Goal: Task Accomplishment & Management: Use online tool/utility

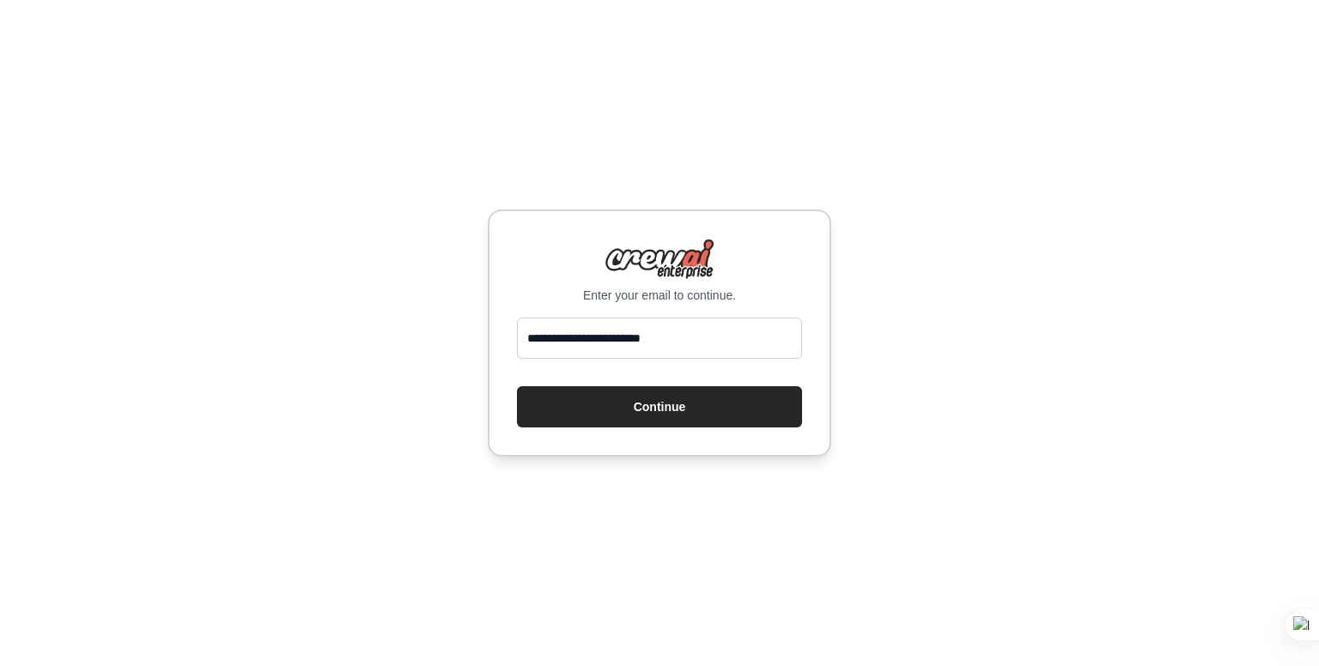
type input "**********"
click at [517, 386] on button "Continue" at bounding box center [659, 406] width 285 height 41
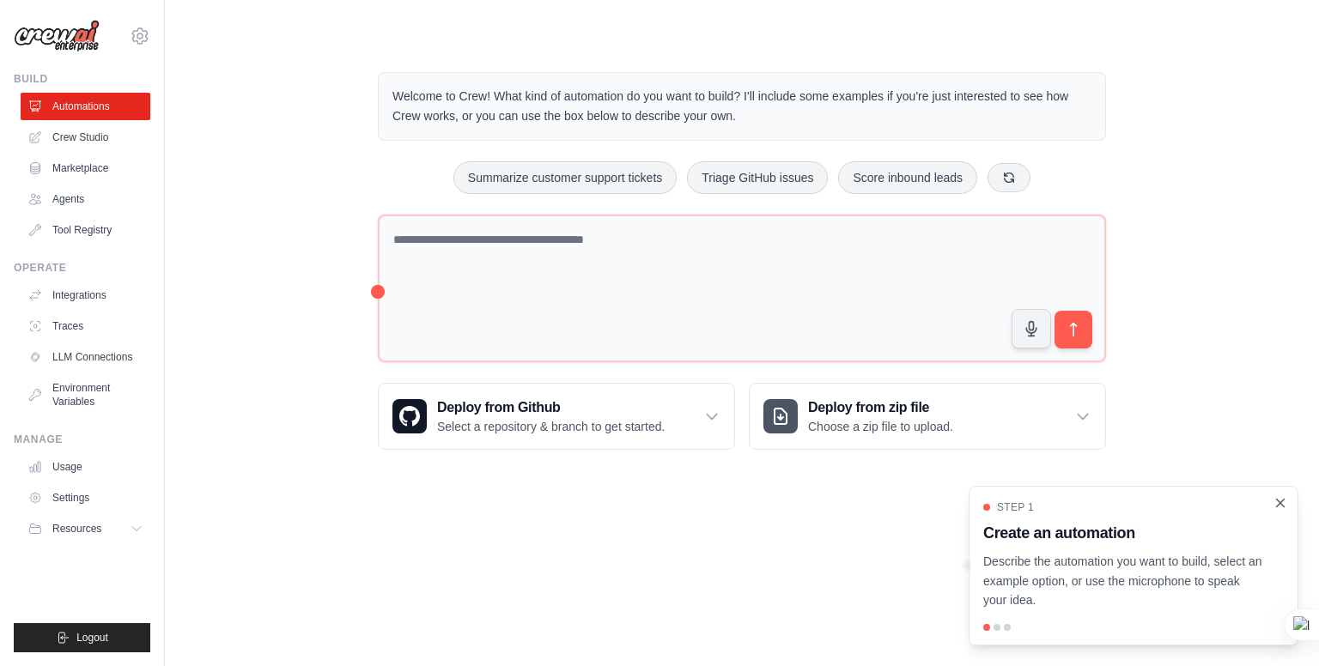
click at [1279, 501] on icon "Close walkthrough" at bounding box center [1280, 503] width 15 height 15
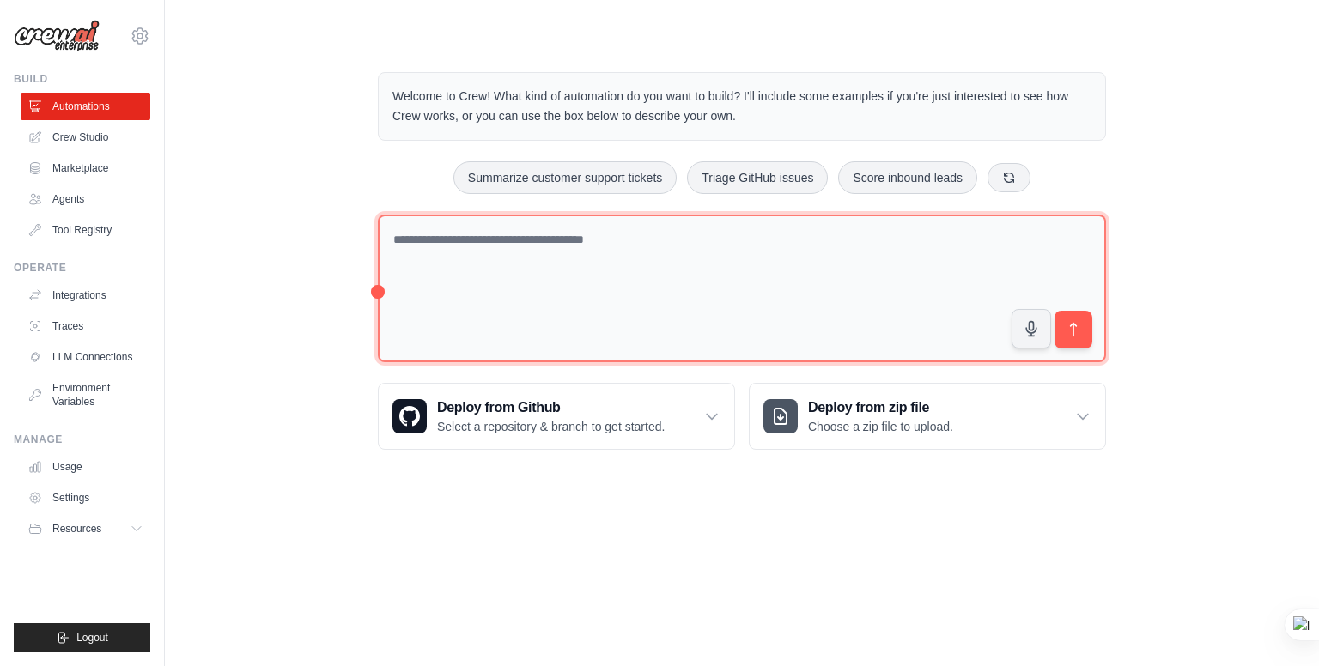
click at [505, 244] on textarea at bounding box center [742, 289] width 728 height 149
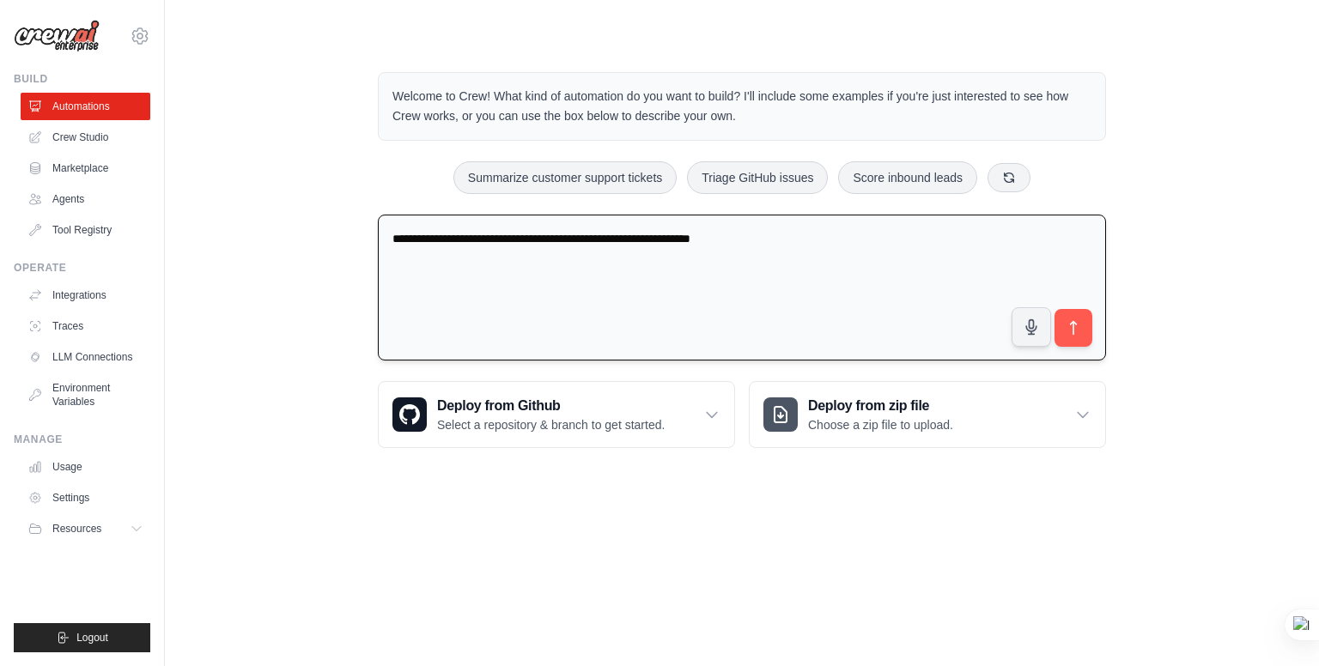
type textarea "**********"
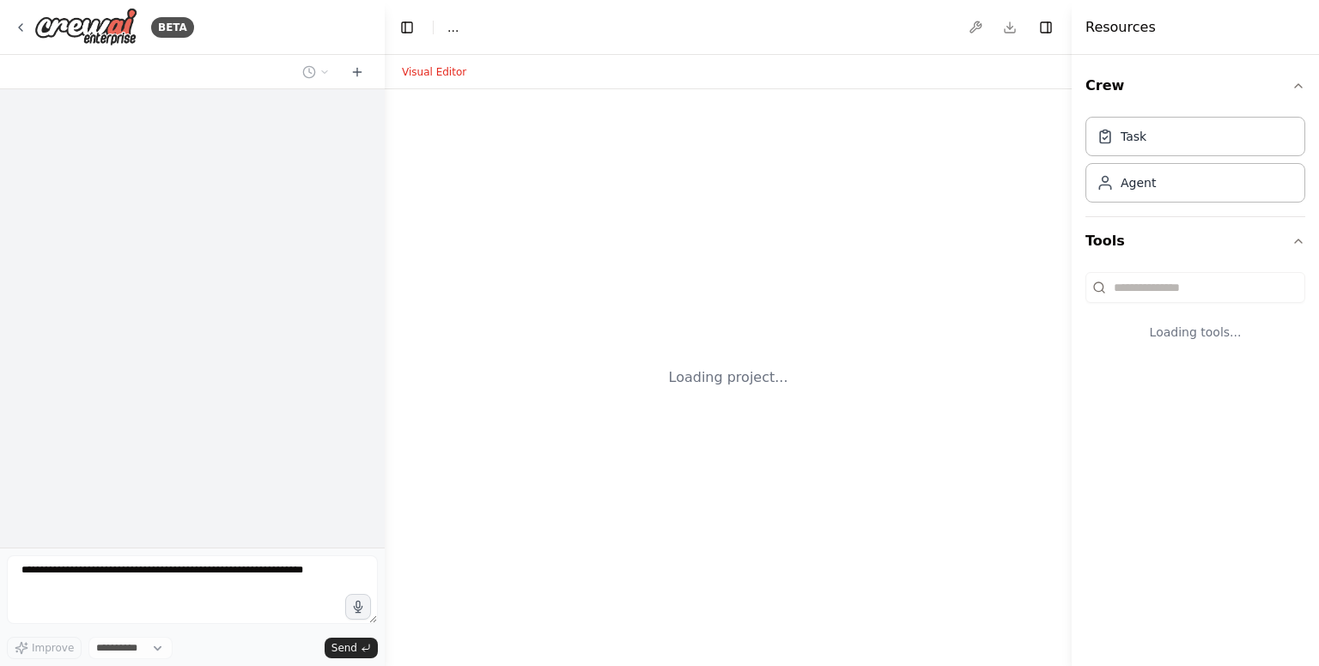
select select "****"
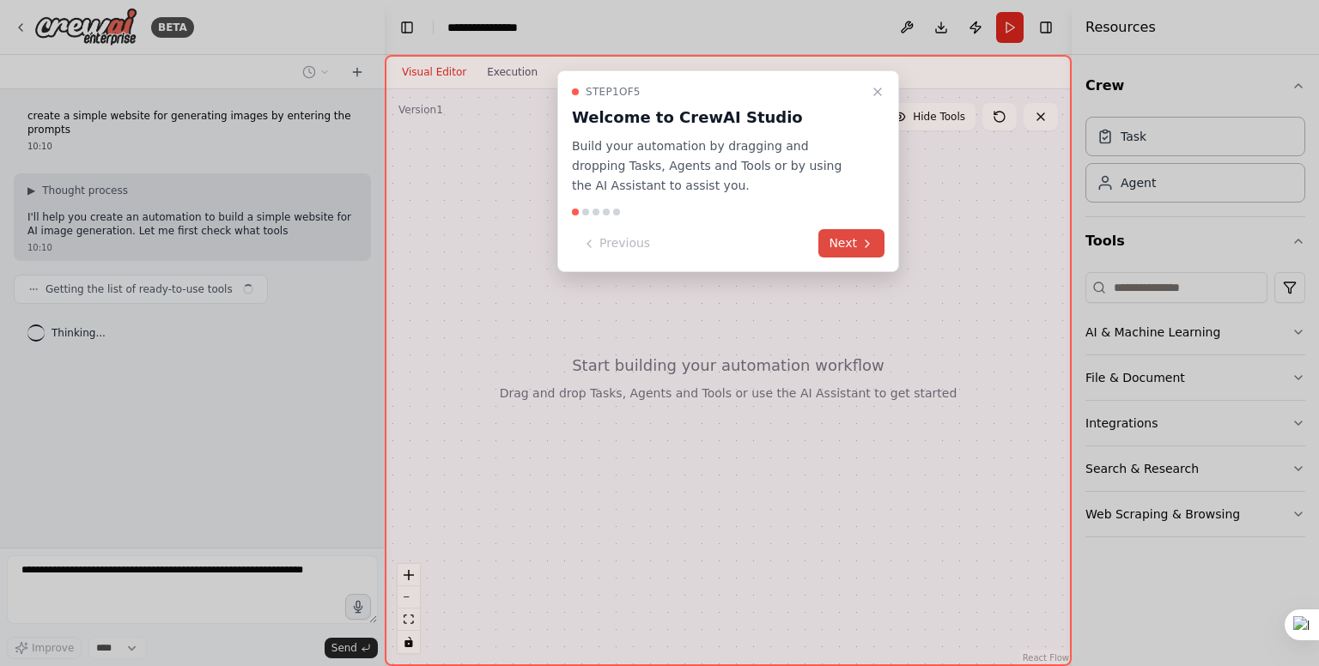
click at [850, 247] on button "Next" at bounding box center [851, 243] width 66 height 28
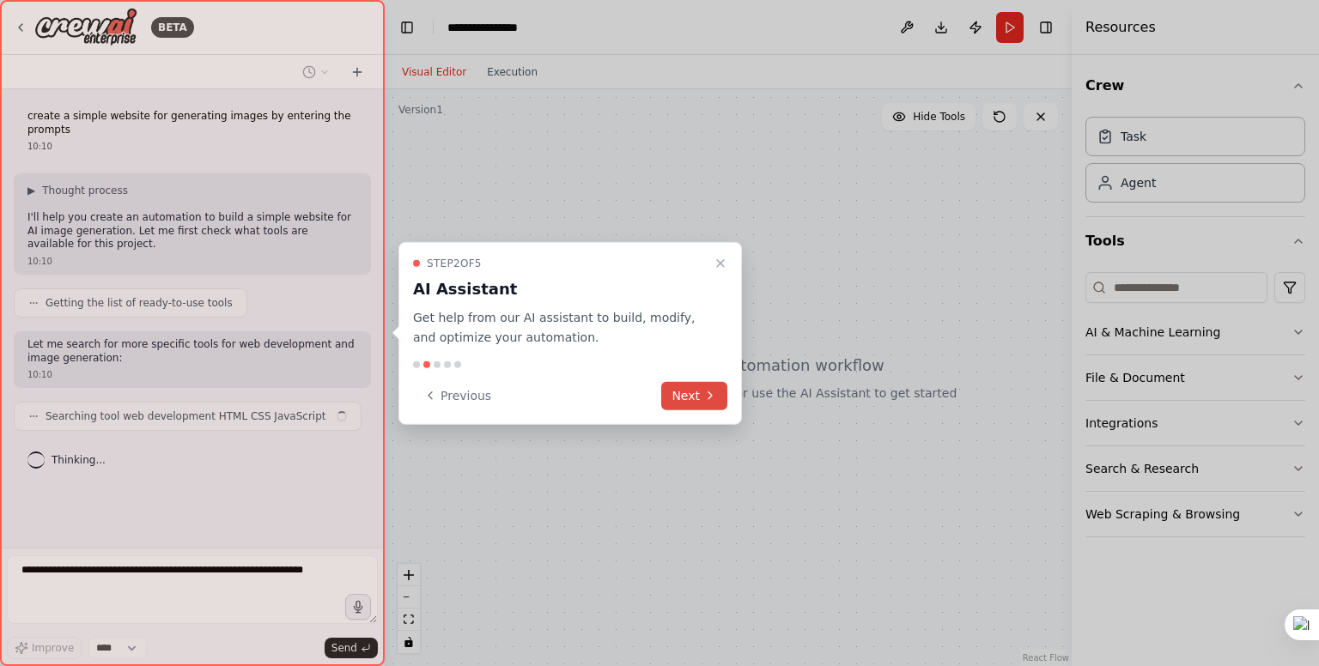
click at [689, 385] on button "Next" at bounding box center [694, 395] width 66 height 28
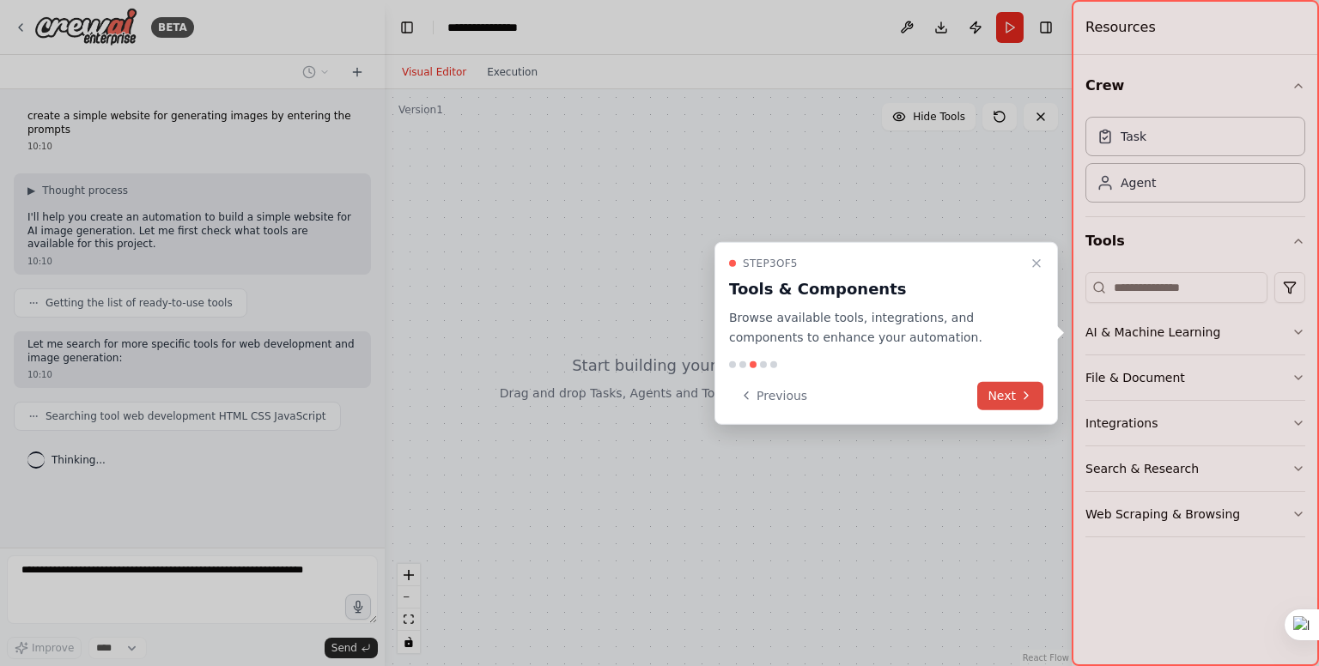
click at [1001, 396] on button "Next" at bounding box center [1010, 395] width 66 height 28
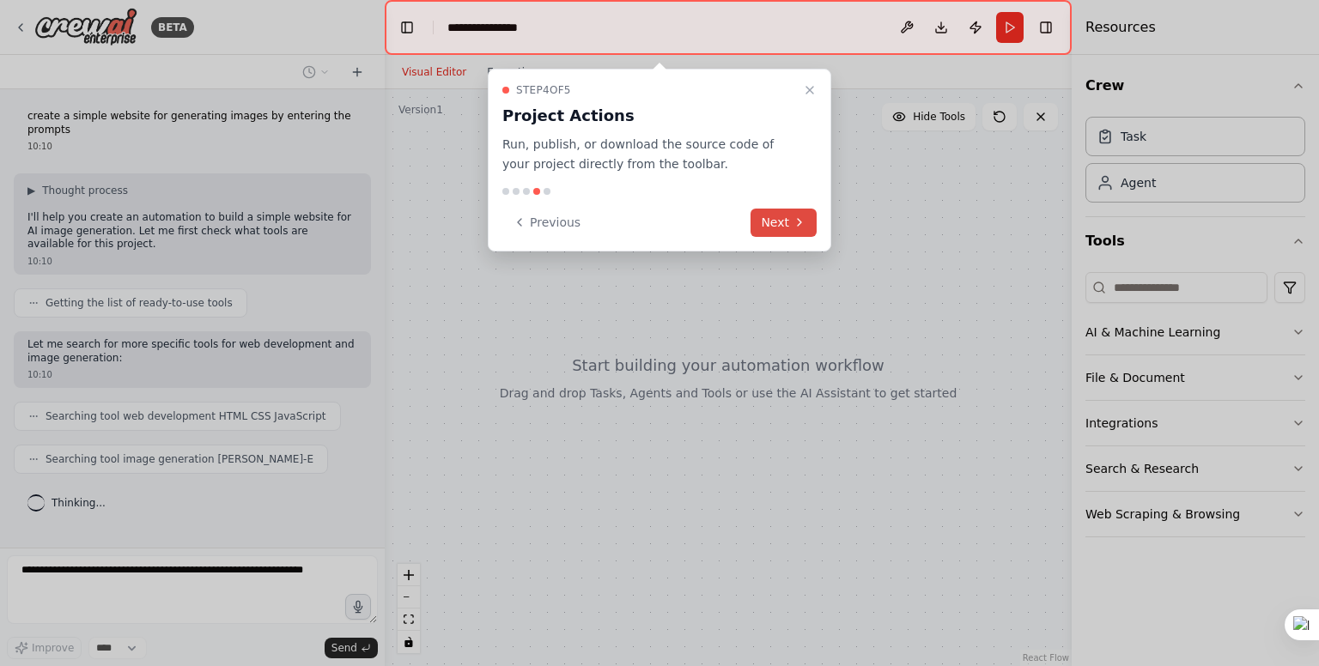
click at [780, 227] on button "Next" at bounding box center [784, 223] width 66 height 28
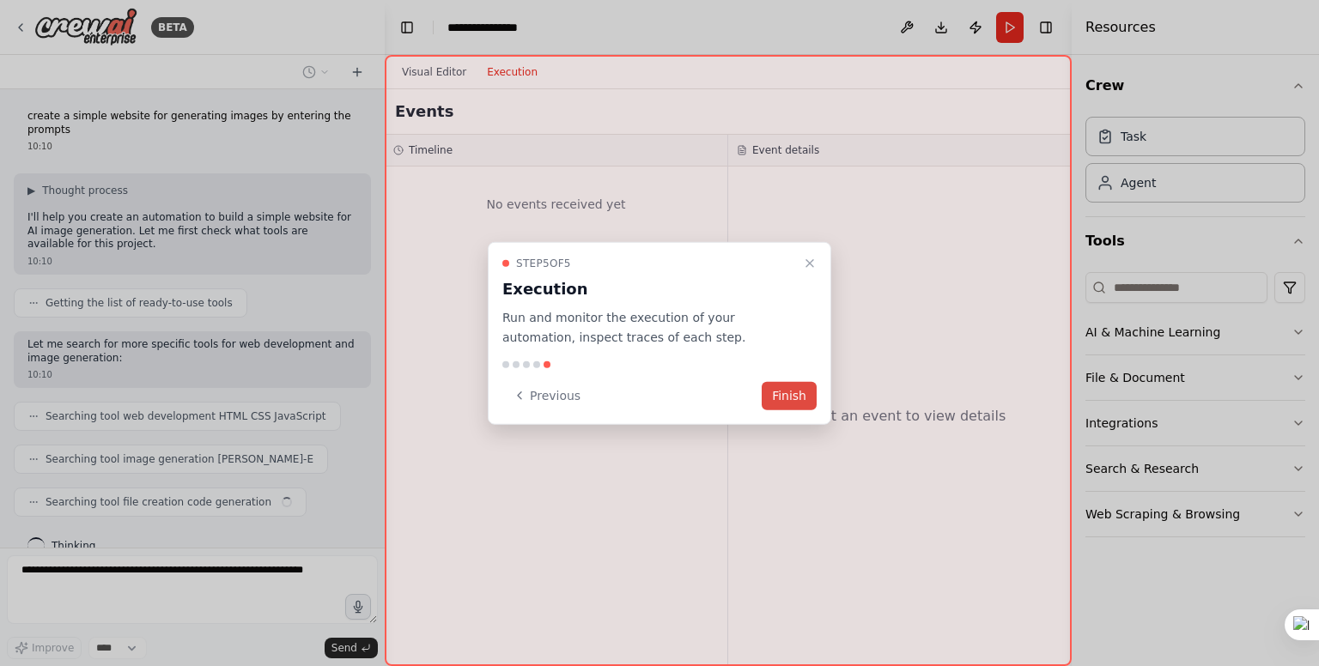
click at [788, 392] on button "Finish" at bounding box center [789, 395] width 55 height 28
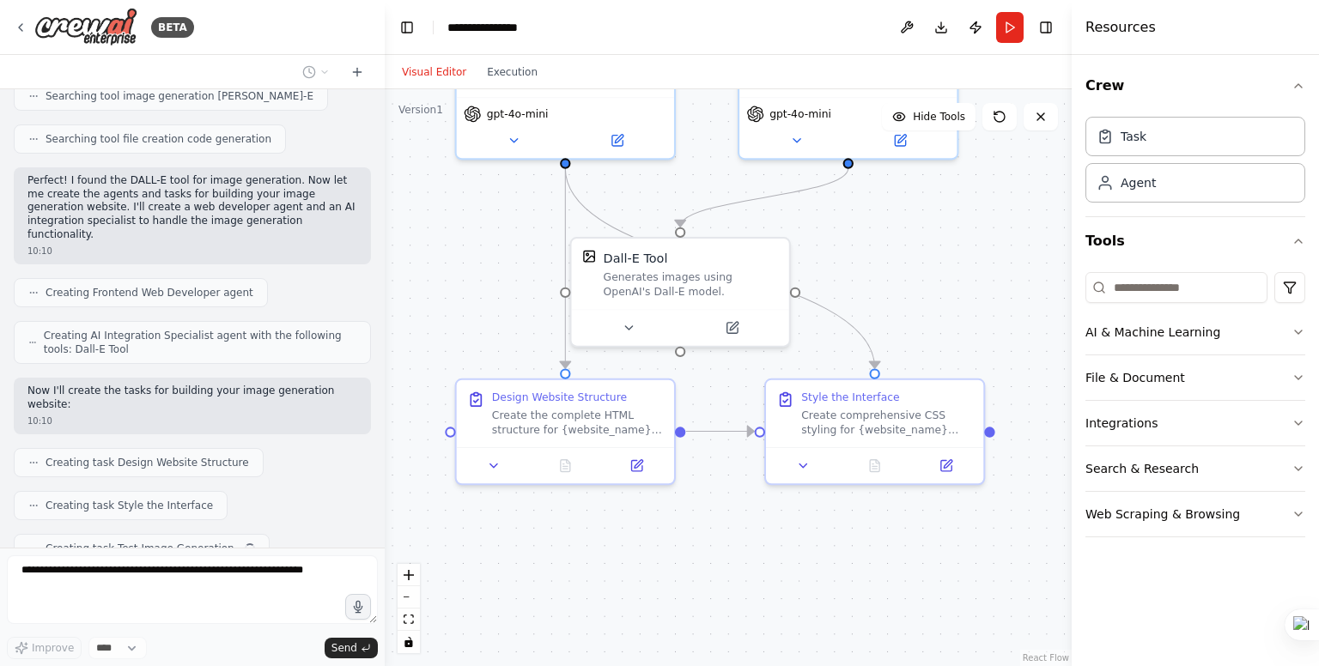
scroll to position [405, 0]
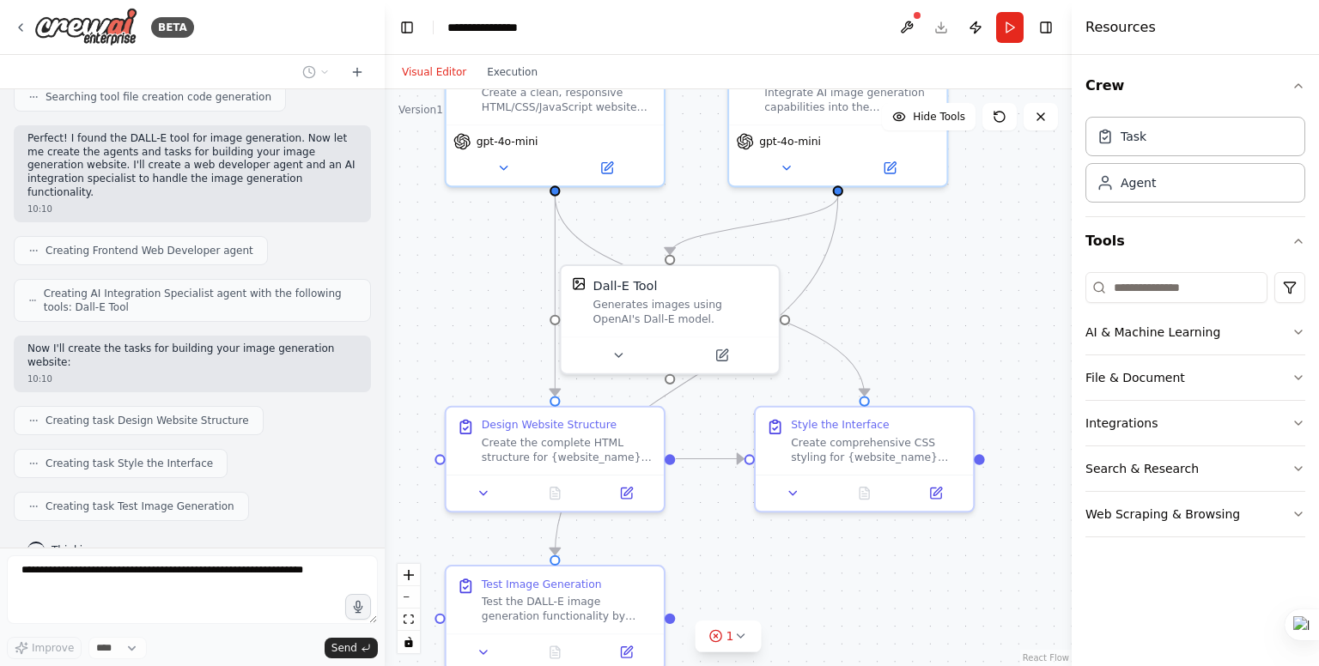
drag, startPoint x: 929, startPoint y: 398, endPoint x: 903, endPoint y: 281, distance: 119.6
click at [903, 281] on div ".deletable-edge-delete-btn { width: 20px; height: 20px; border: 0px solid #ffff…" at bounding box center [728, 377] width 687 height 577
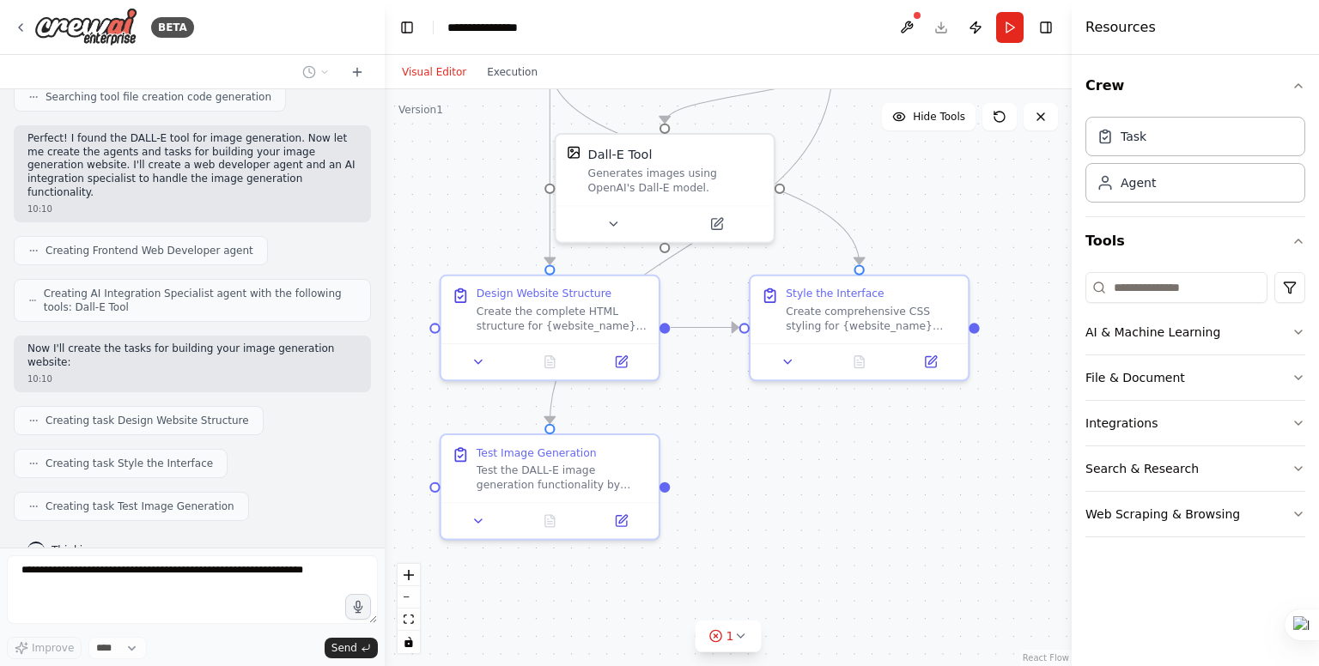
drag, startPoint x: 939, startPoint y: 498, endPoint x: 955, endPoint y: 390, distance: 109.4
click at [955, 391] on div ".deletable-edge-delete-btn { width: 20px; height: 20px; border: 0px solid #ffff…" at bounding box center [728, 377] width 687 height 577
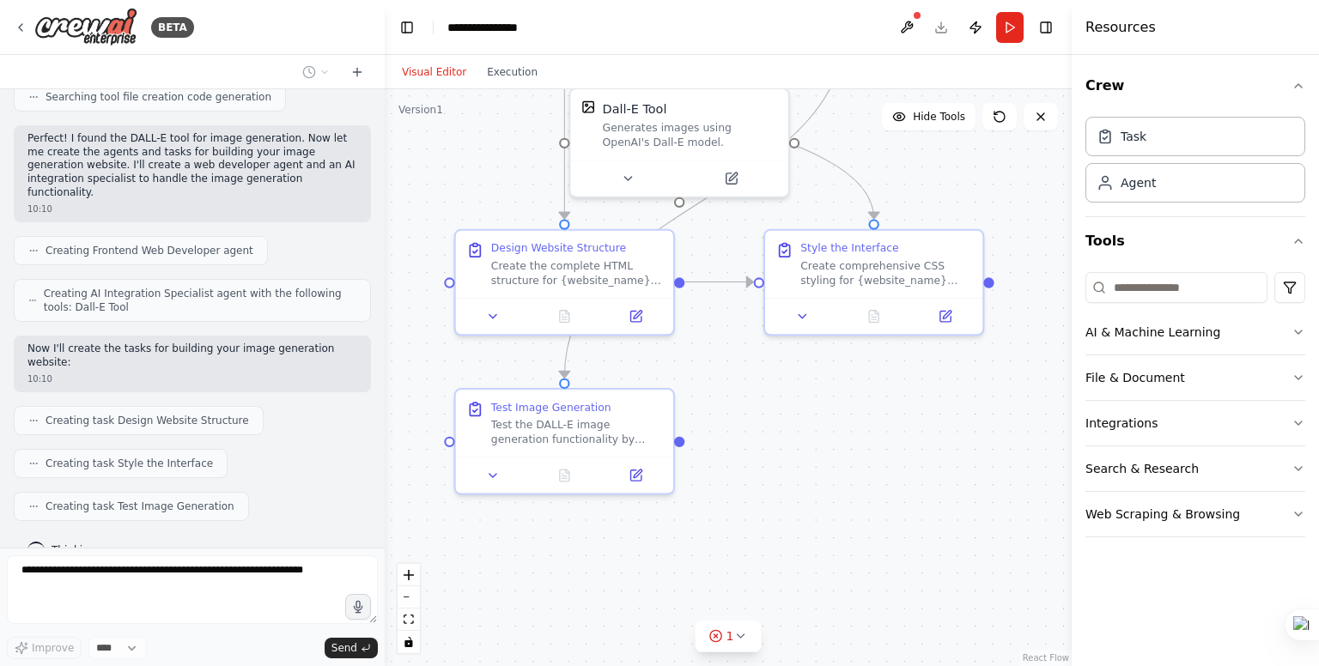
scroll to position [448, 0]
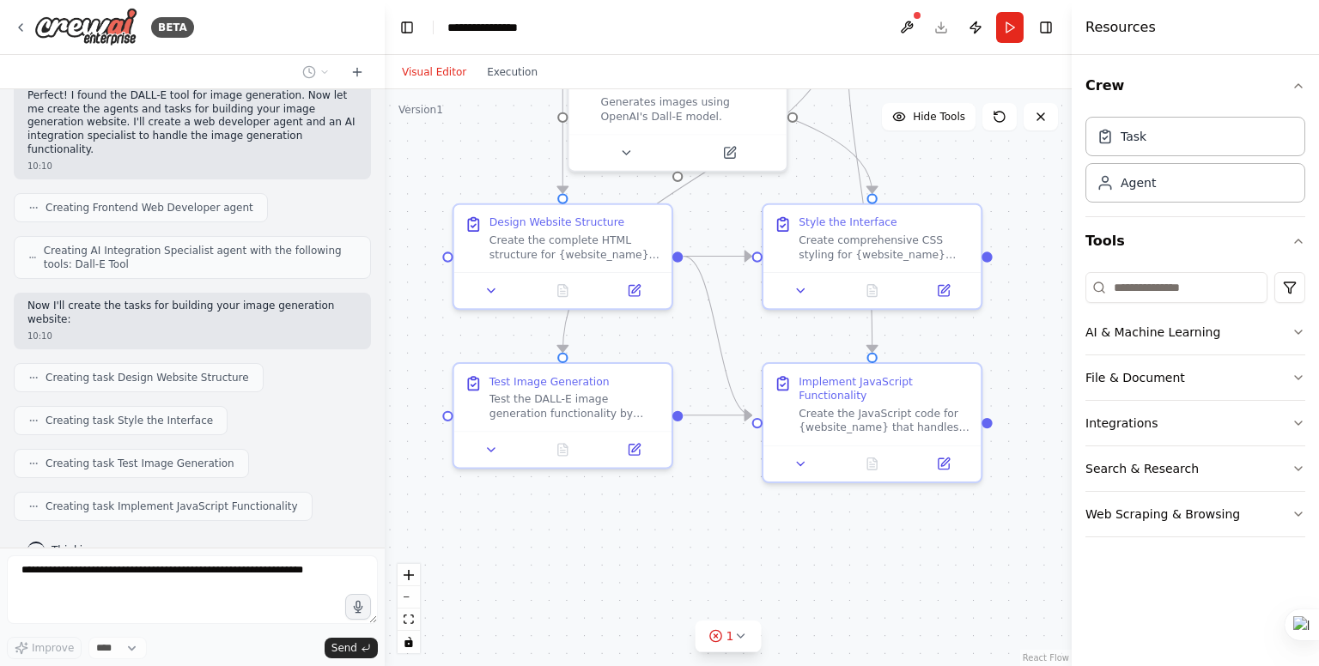
drag, startPoint x: 800, startPoint y: 537, endPoint x: 776, endPoint y: 430, distance: 109.2
click at [784, 462] on div ".deletable-edge-delete-btn { width: 20px; height: 20px; border: 0px solid #ffff…" at bounding box center [728, 377] width 687 height 577
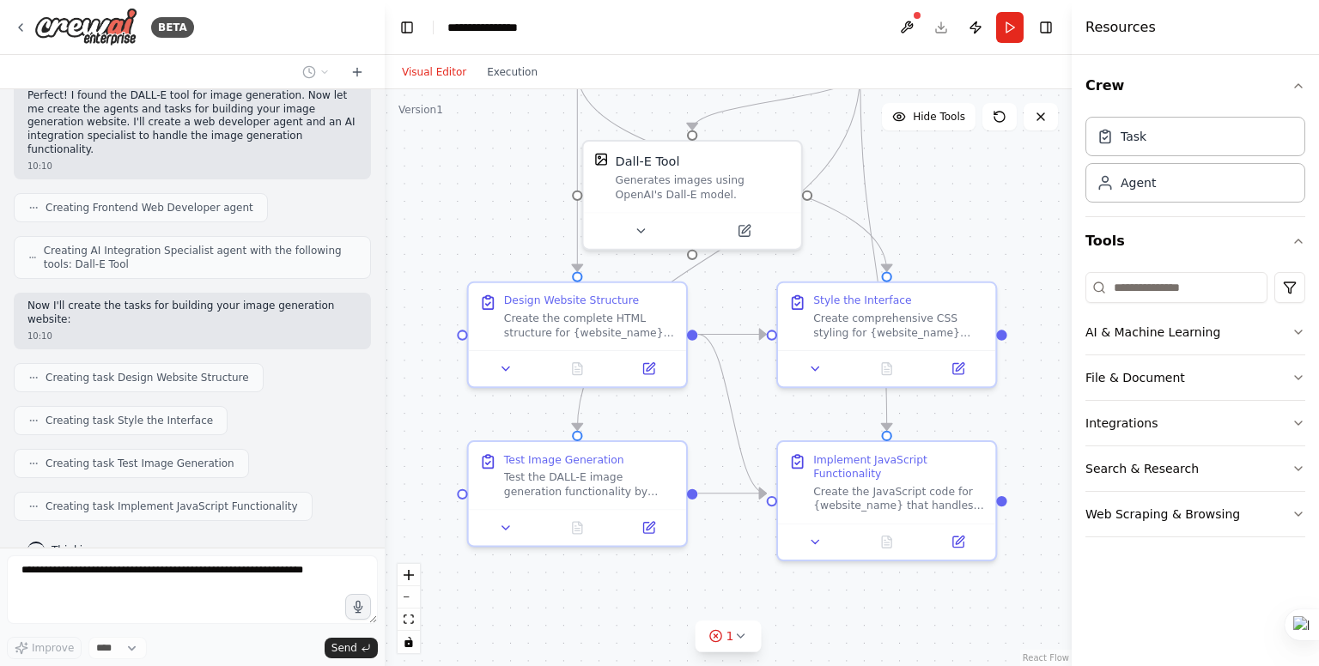
drag, startPoint x: 989, startPoint y: 295, endPoint x: 1037, endPoint y: 484, distance: 193.9
click at [1037, 484] on div ".deletable-edge-delete-btn { width: 20px; height: 20px; border: 0px solid #ffff…" at bounding box center [728, 377] width 687 height 577
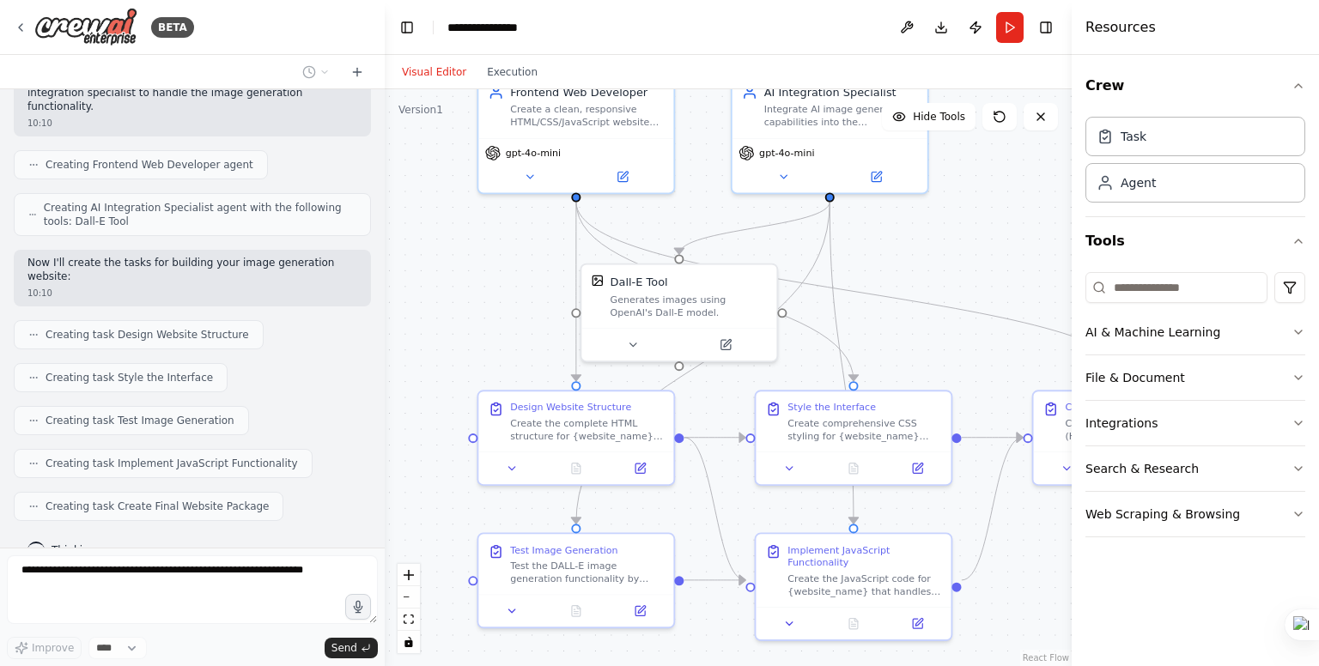
scroll to position [591, 0]
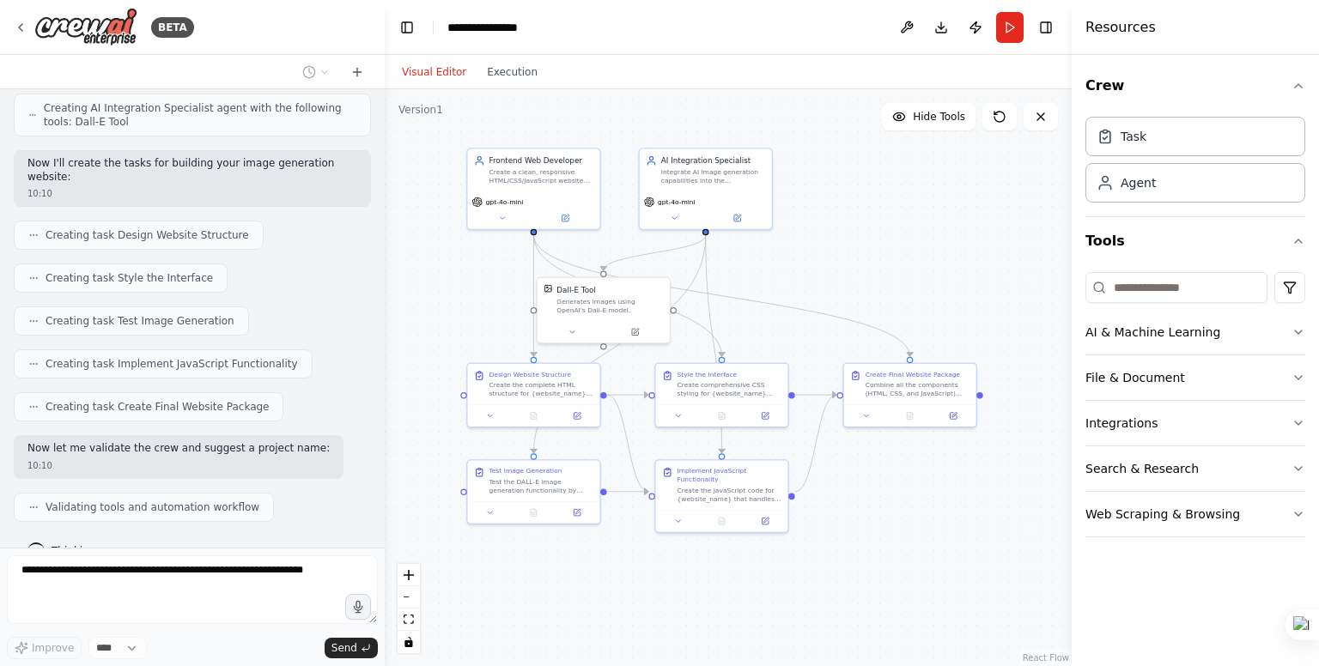
drag, startPoint x: 997, startPoint y: 265, endPoint x: 776, endPoint y: 331, distance: 231.0
click at [776, 331] on div ".deletable-edge-delete-btn { width: 20px; height: 20px; border: 0px solid #ffff…" at bounding box center [728, 377] width 687 height 577
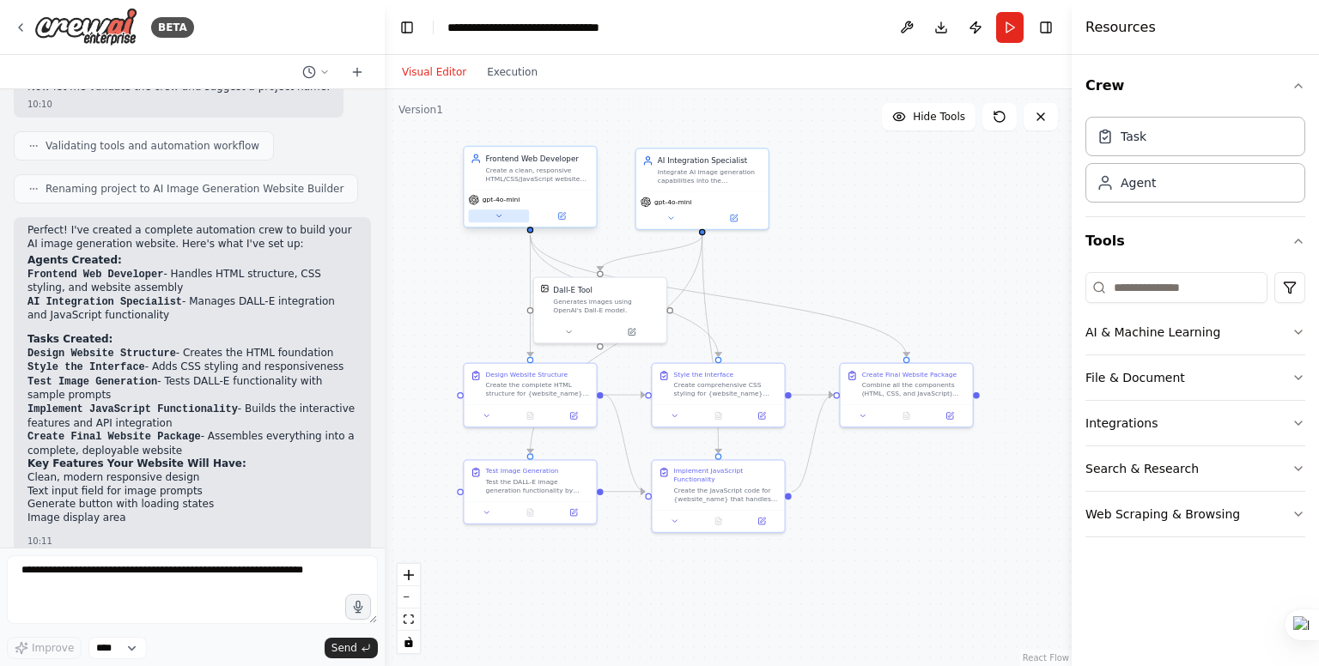
click at [499, 217] on icon at bounding box center [499, 216] width 9 height 9
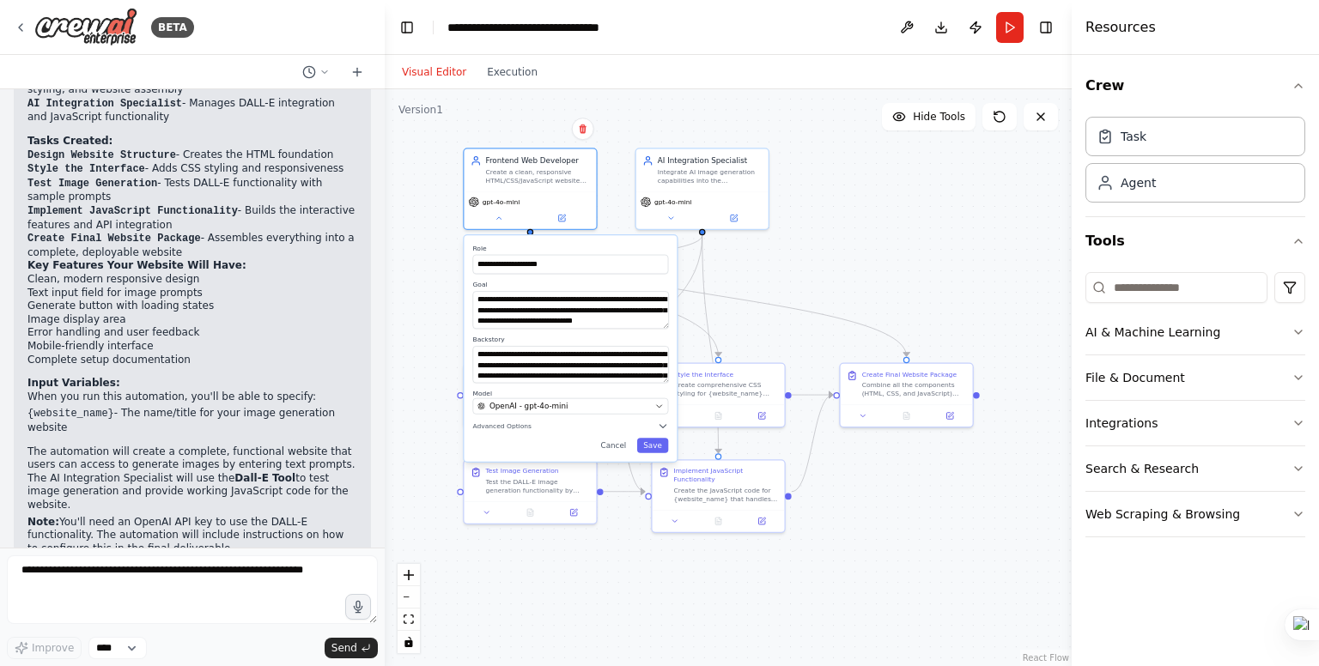
scroll to position [1165, 0]
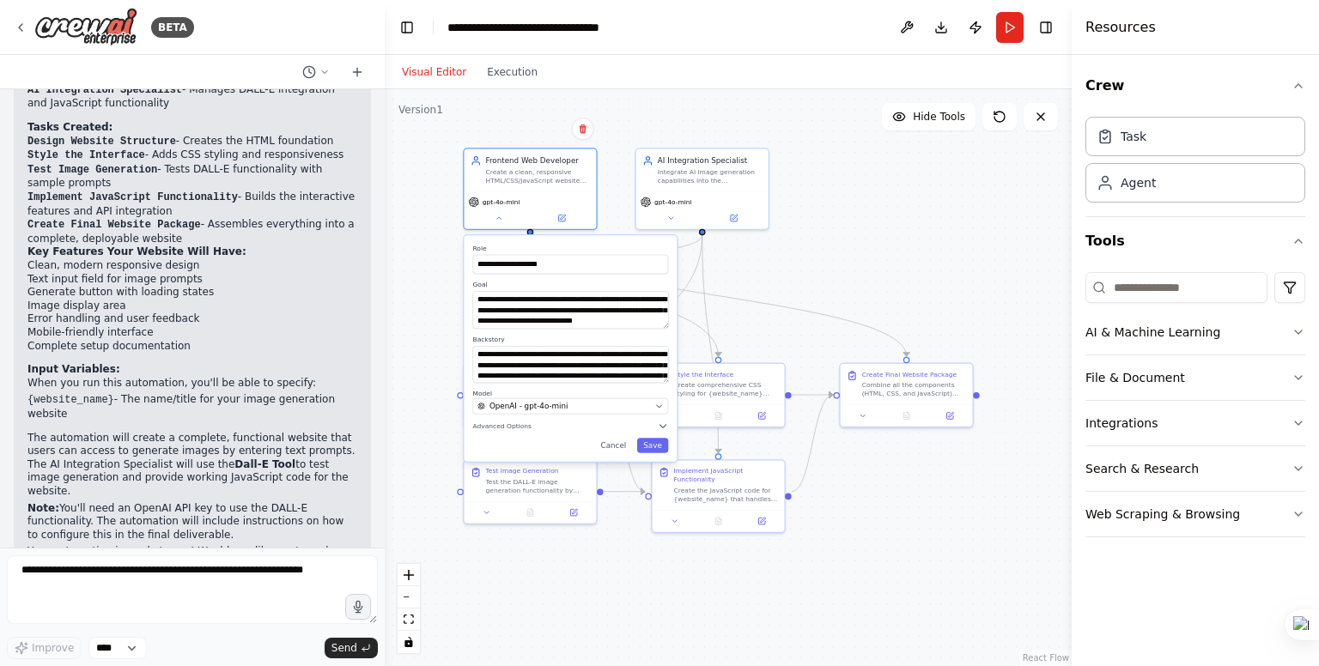
click at [449, 274] on div "**********" at bounding box center [728, 377] width 687 height 577
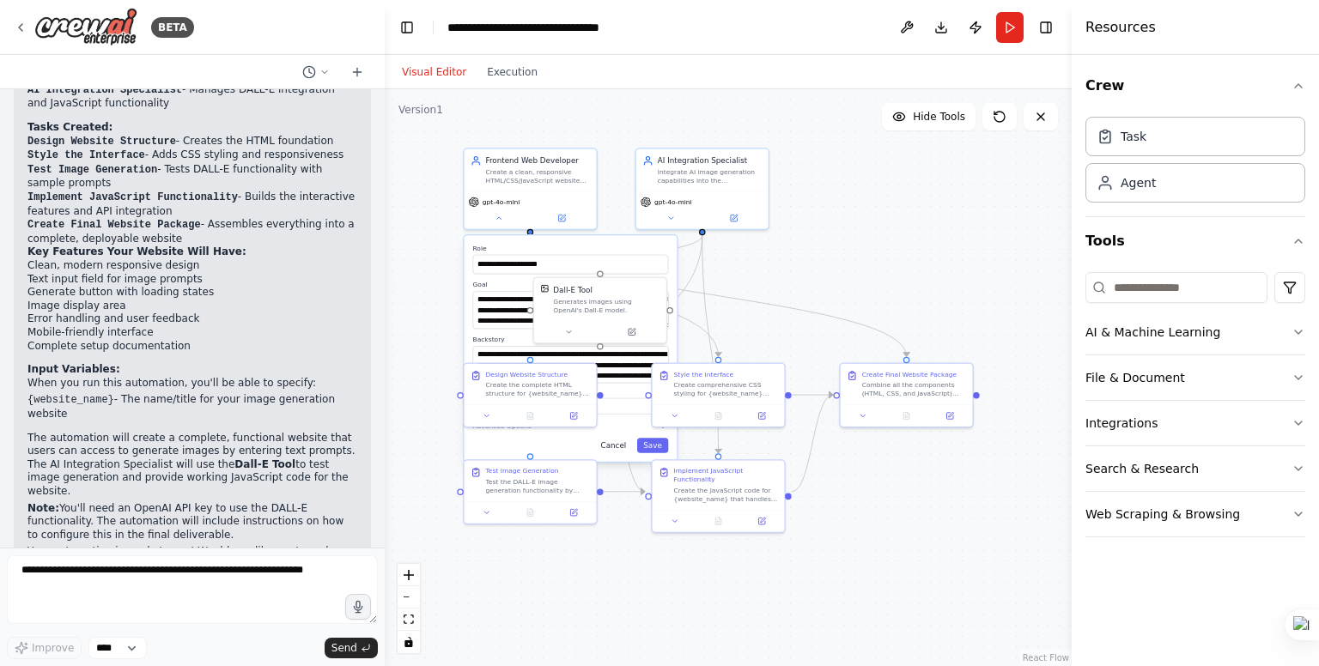
click at [611, 444] on button "Cancel" at bounding box center [613, 445] width 39 height 15
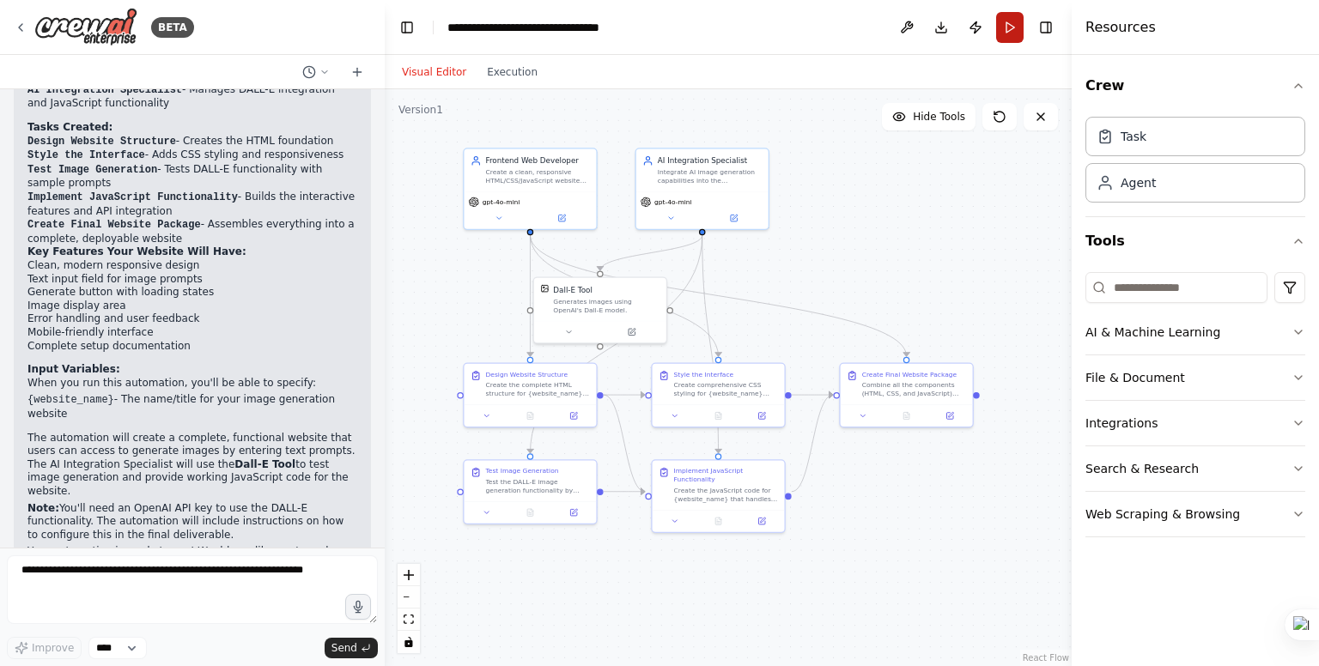
click at [1007, 36] on button "Run" at bounding box center [1009, 27] width 27 height 31
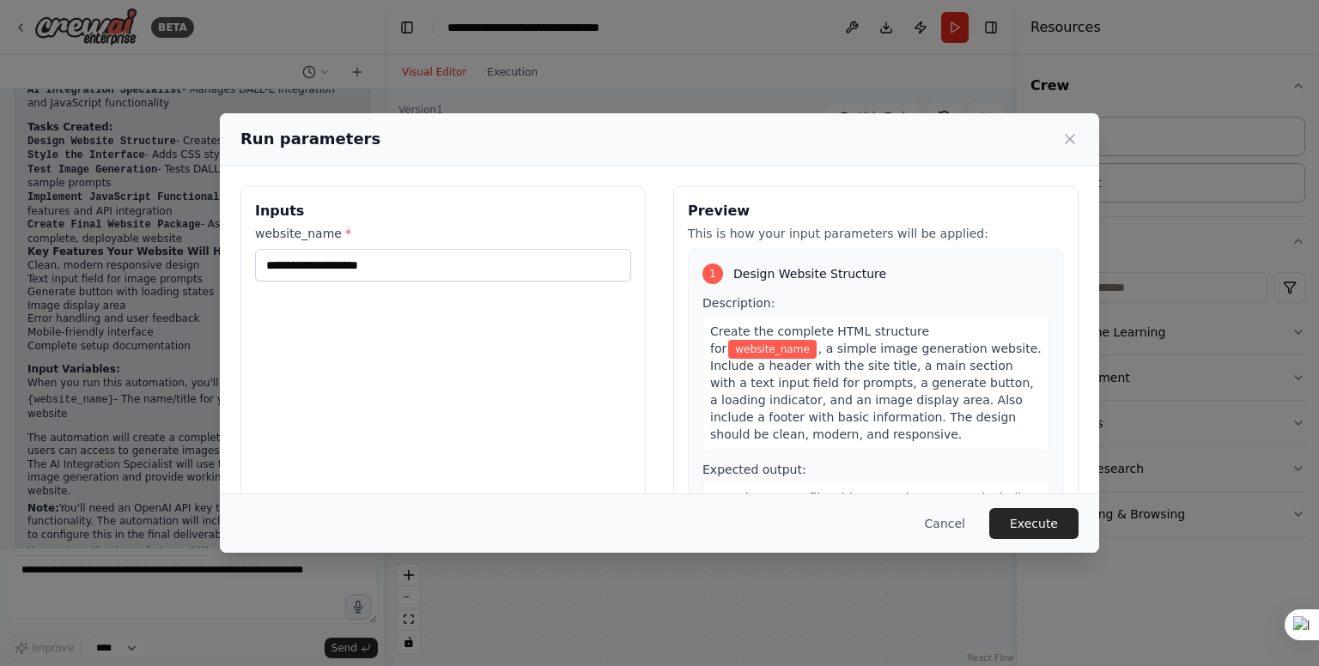
drag, startPoint x: 1072, startPoint y: 275, endPoint x: 1002, endPoint y: 291, distance: 71.5
click at [1009, 289] on body "BETA create a simple website for generating images by entering the prompts 10:1…" at bounding box center [659, 333] width 1319 height 666
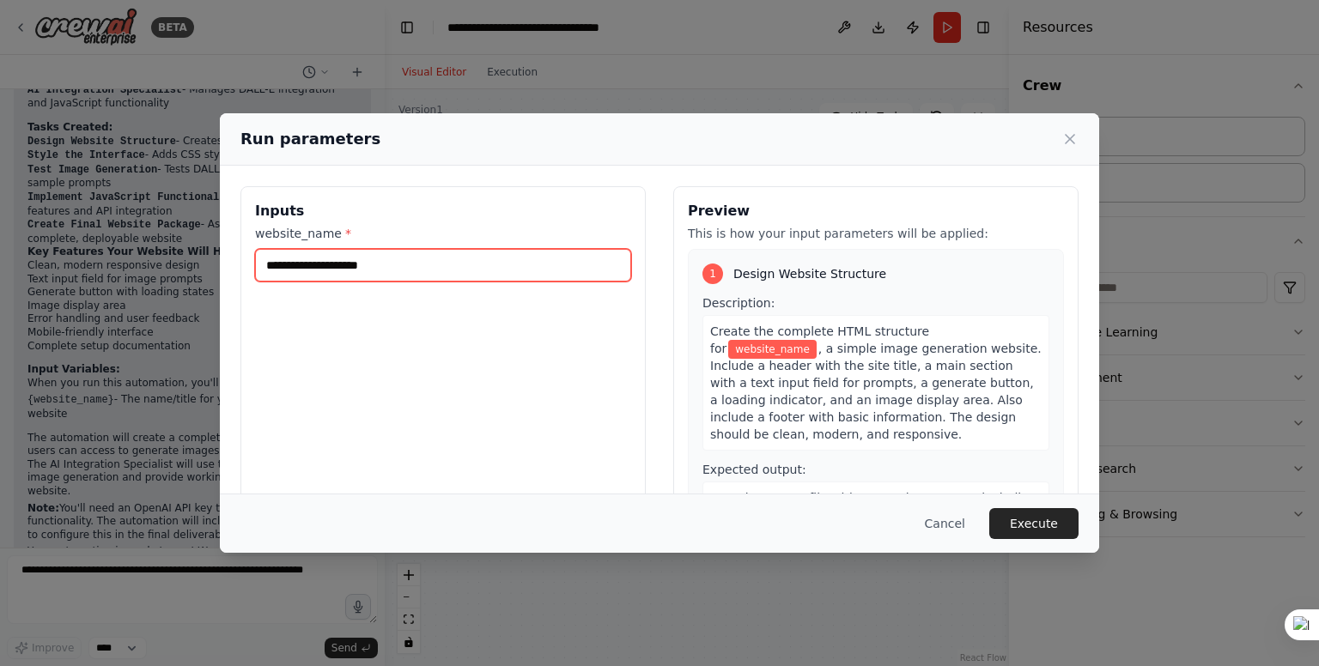
click at [420, 270] on input "website_name *" at bounding box center [443, 265] width 376 height 33
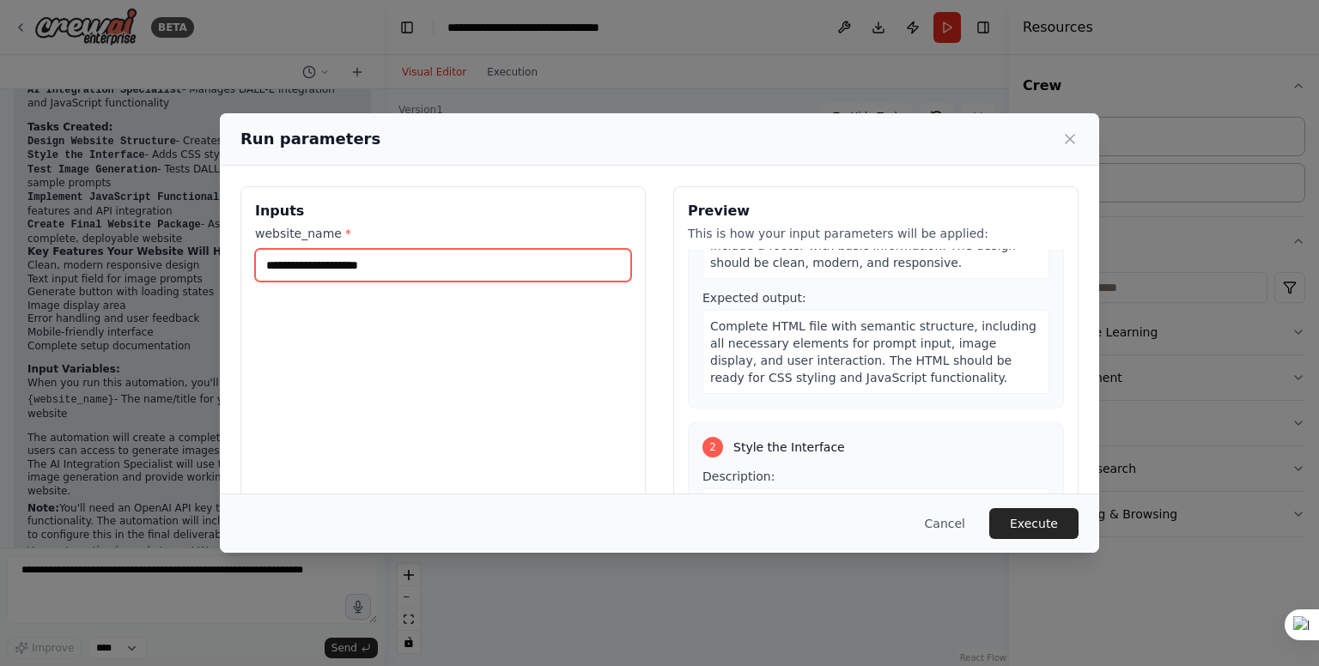
scroll to position [0, 0]
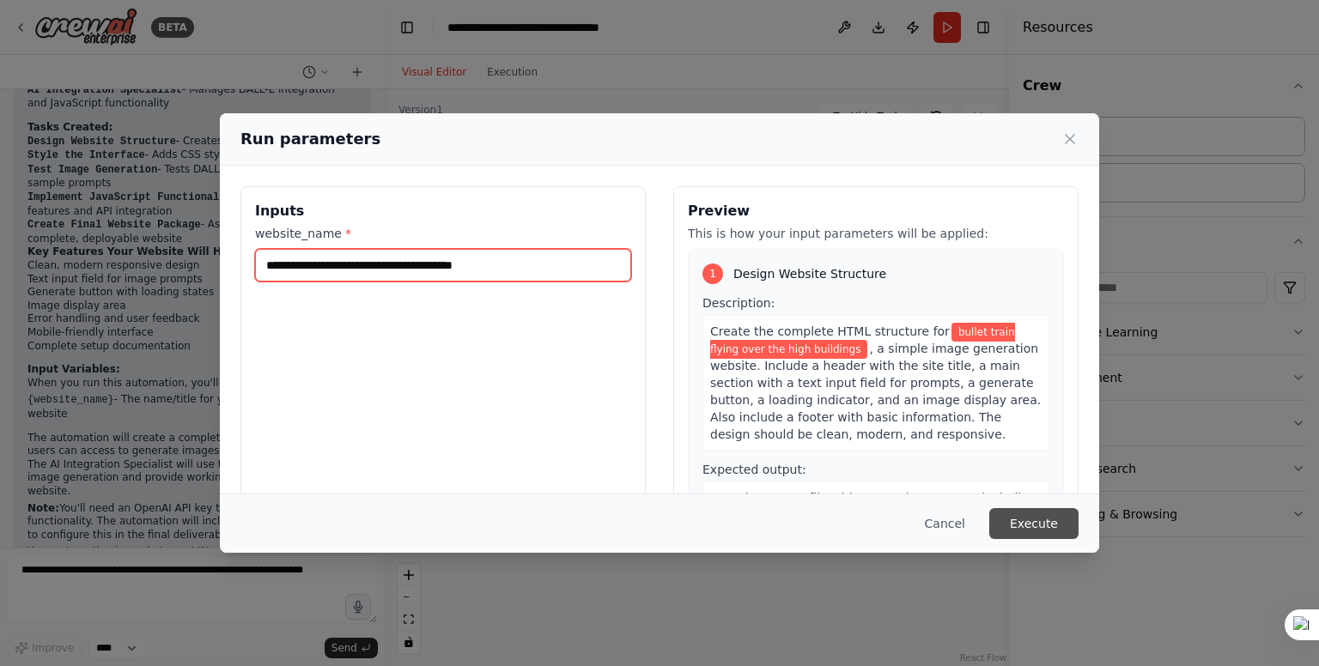
type input "**********"
click at [1046, 532] on button "Execute" at bounding box center [1033, 523] width 89 height 31
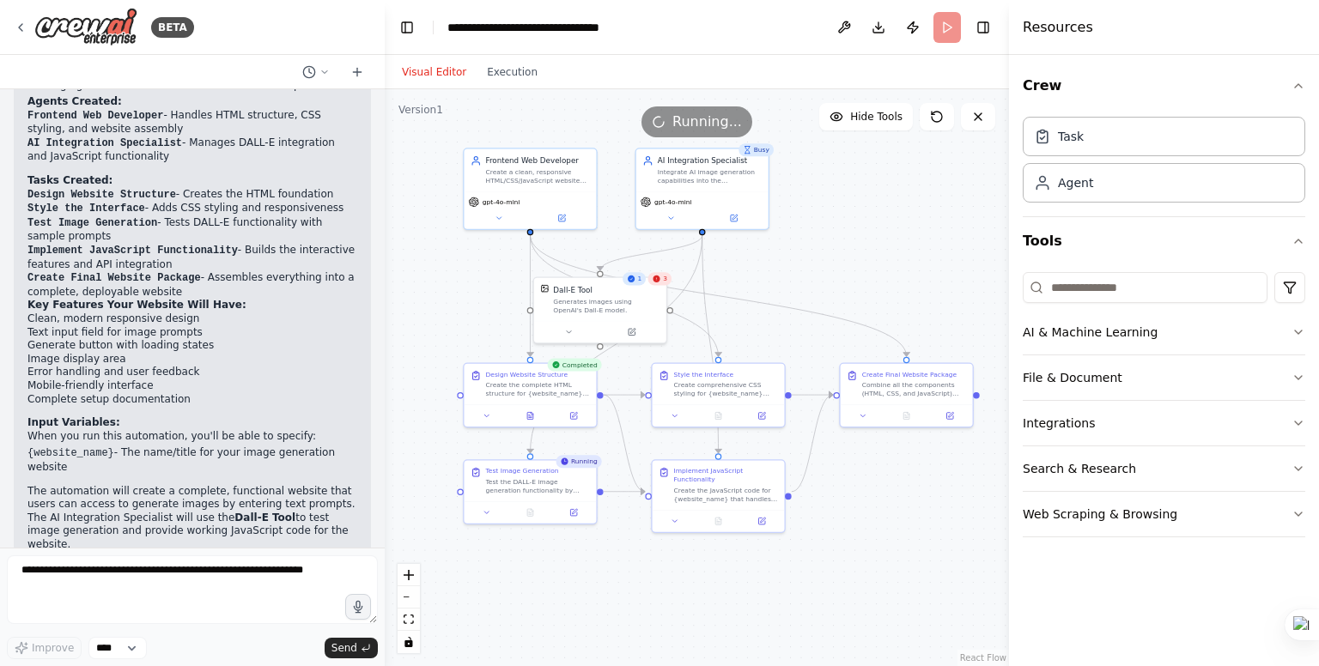
scroll to position [1165, 0]
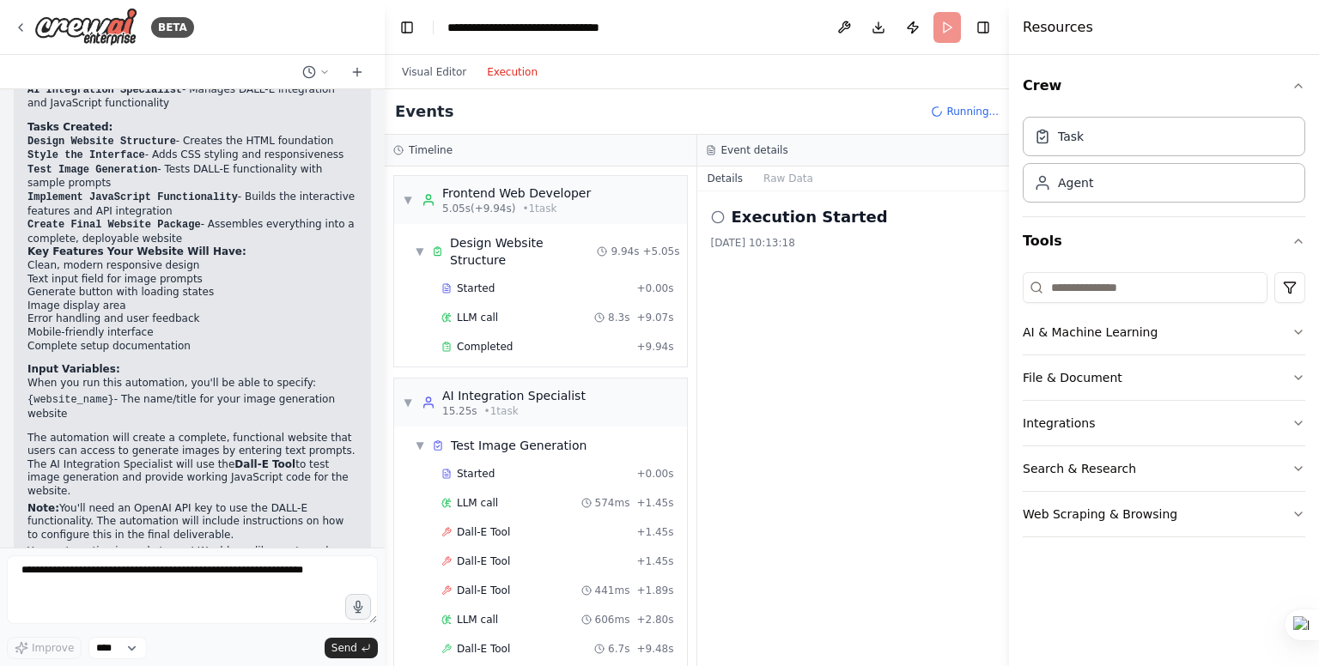
click at [513, 69] on button "Execution" at bounding box center [512, 72] width 71 height 21
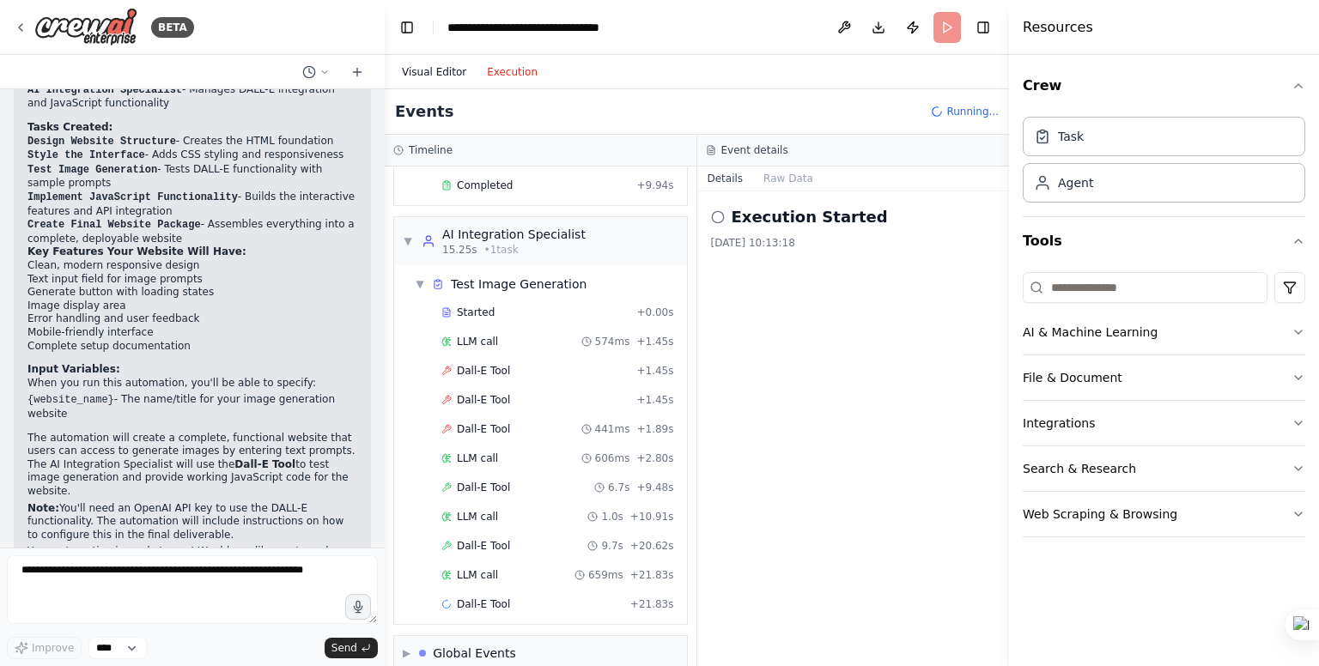
click at [412, 71] on button "Visual Editor" at bounding box center [434, 72] width 85 height 21
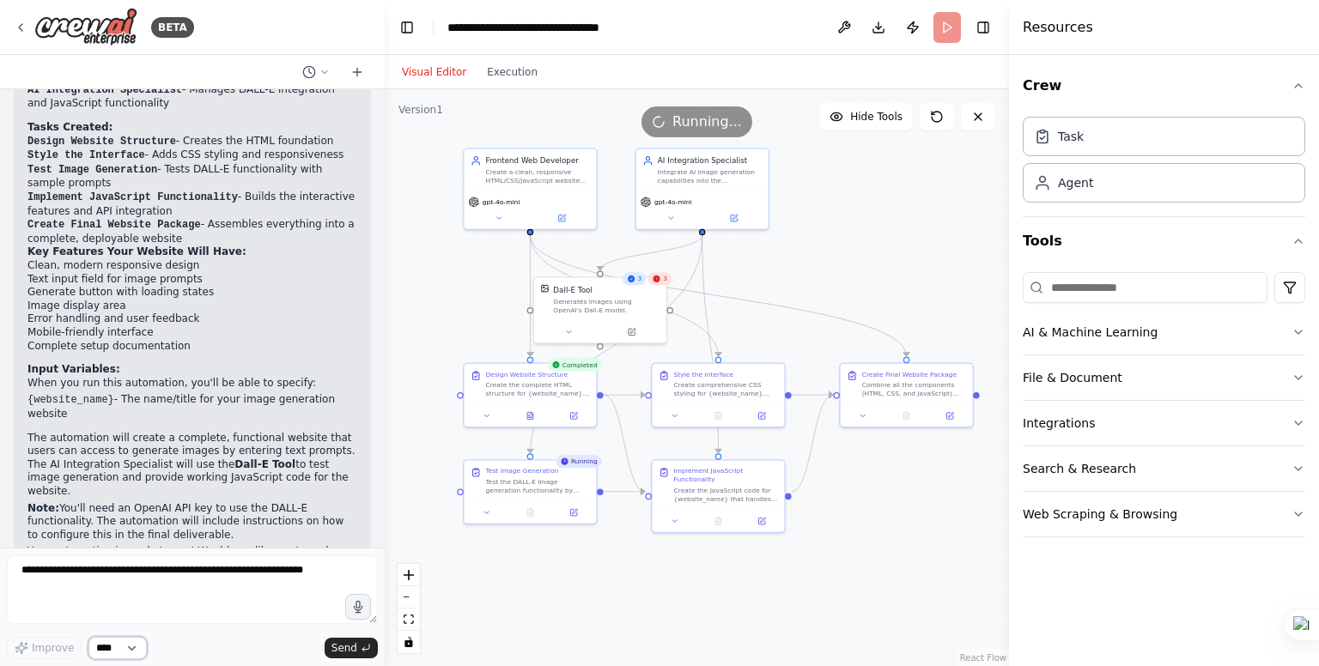
click at [136, 650] on select "****" at bounding box center [117, 648] width 58 height 22
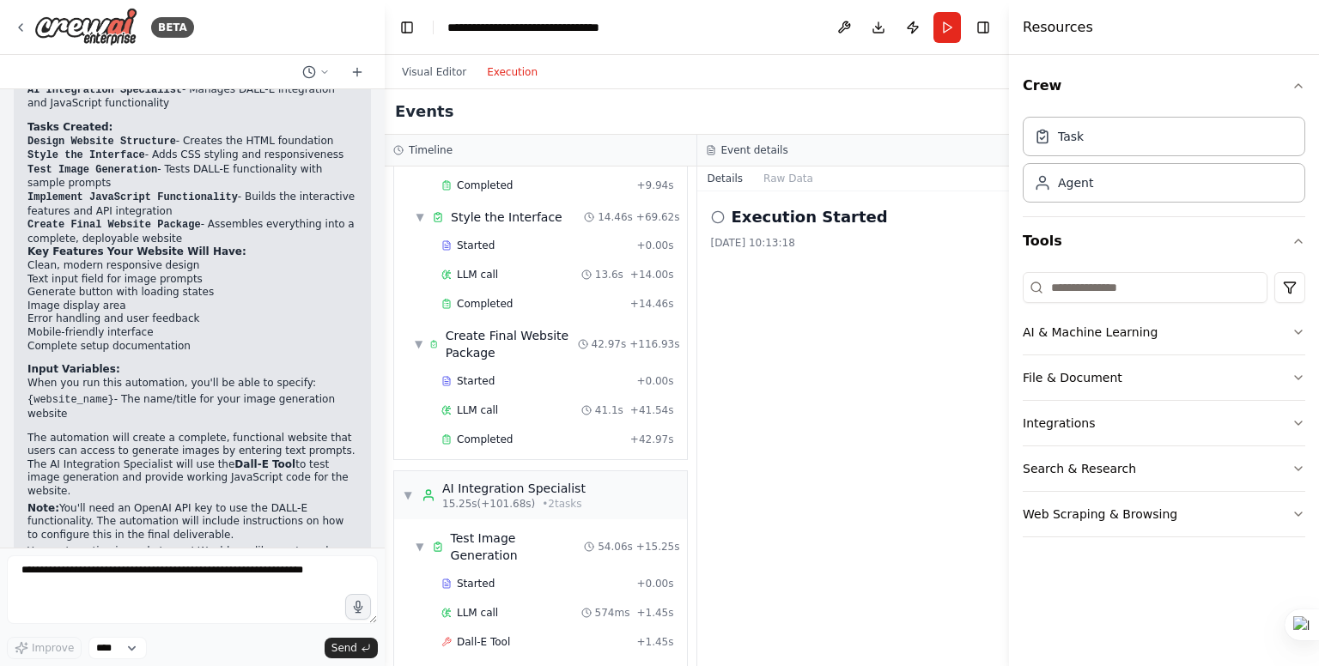
click at [506, 76] on button "Execution" at bounding box center [512, 72] width 71 height 21
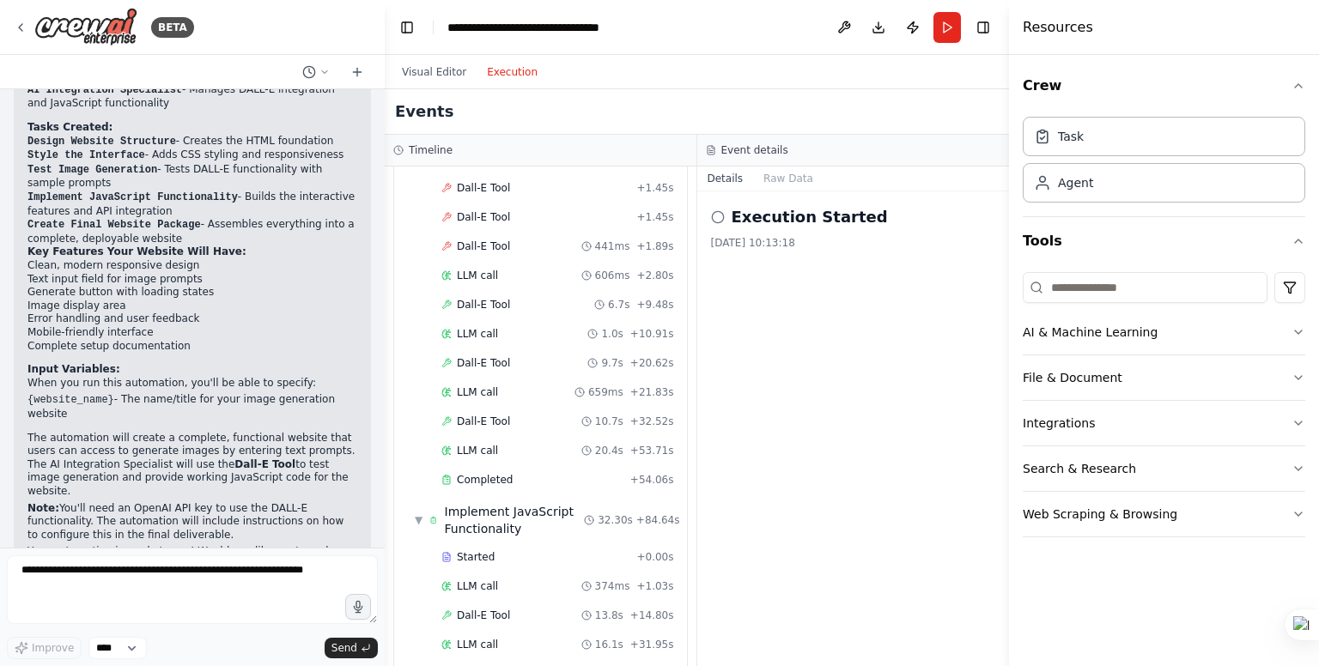
scroll to position [664, 0]
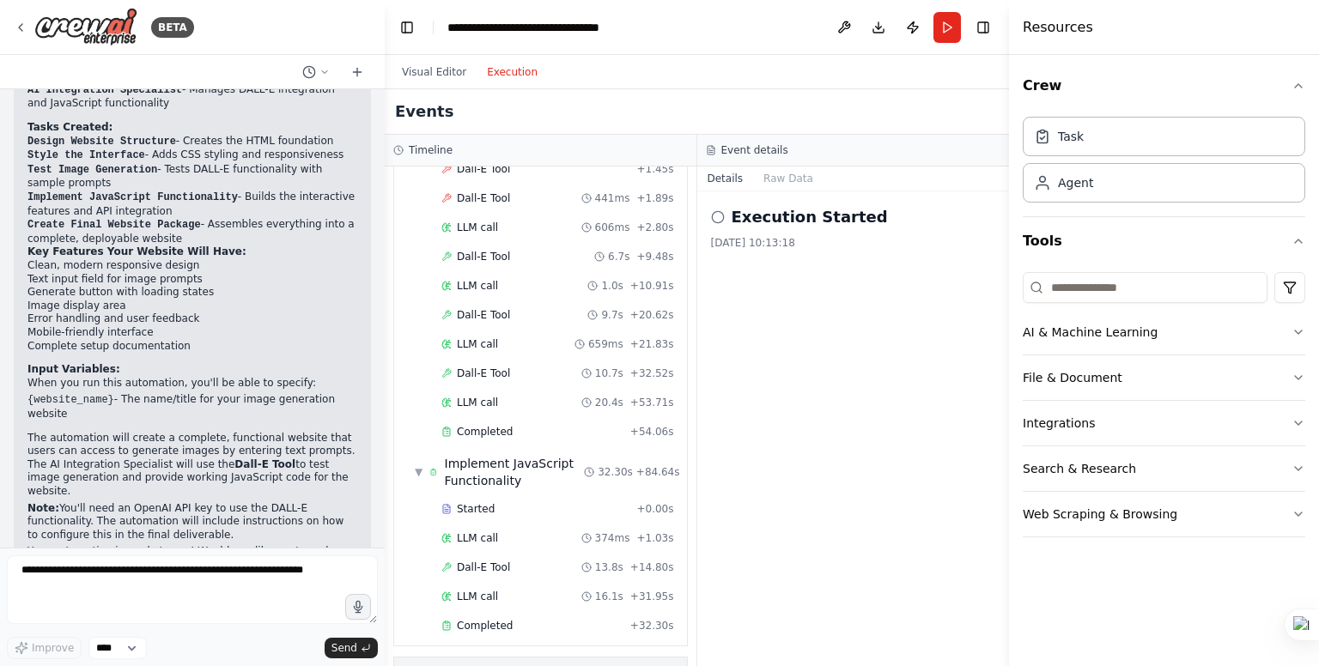
click at [408, 666] on span "▶" at bounding box center [407, 675] width 8 height 14
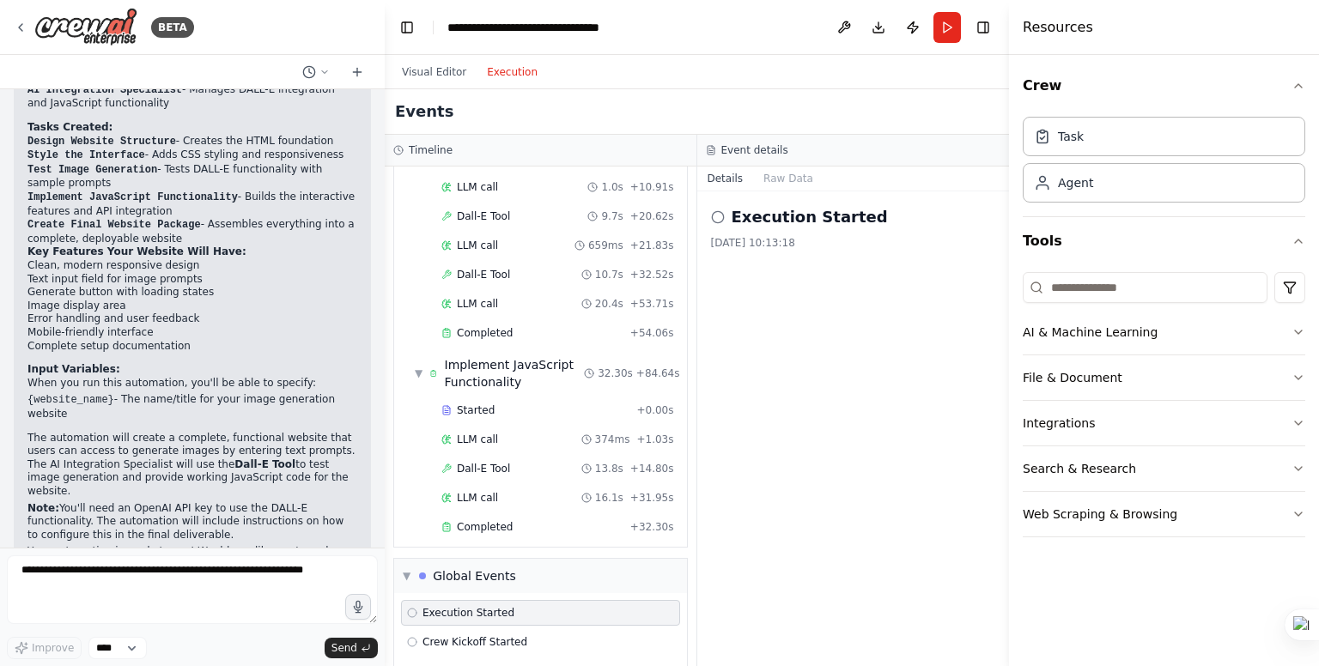
scroll to position [790, 0]
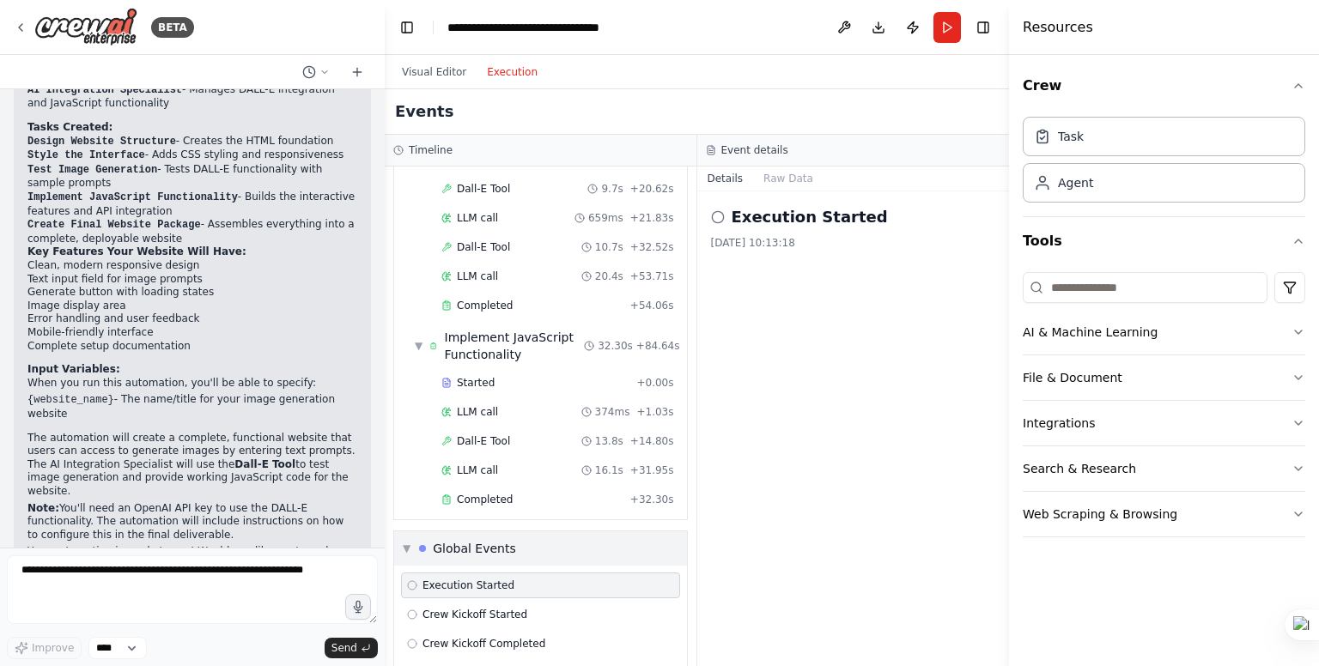
click at [410, 542] on span "▼" at bounding box center [407, 549] width 8 height 14
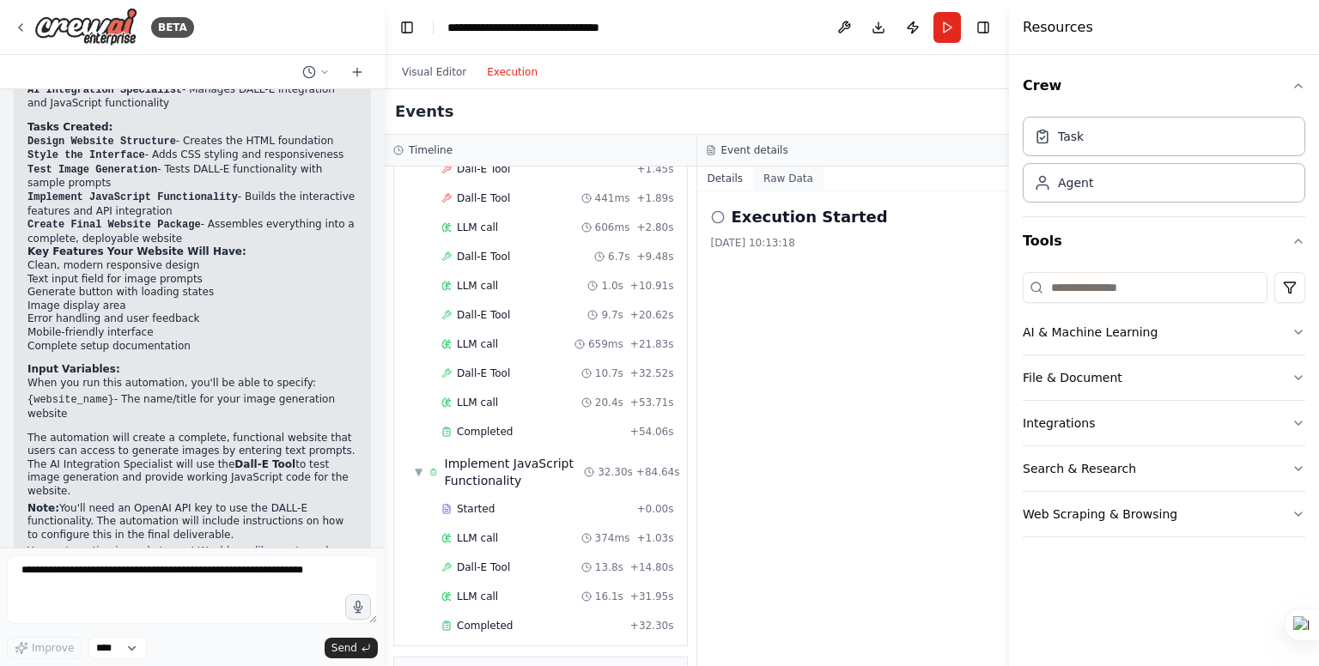
click at [790, 177] on button "Raw Data" at bounding box center [788, 179] width 70 height 24
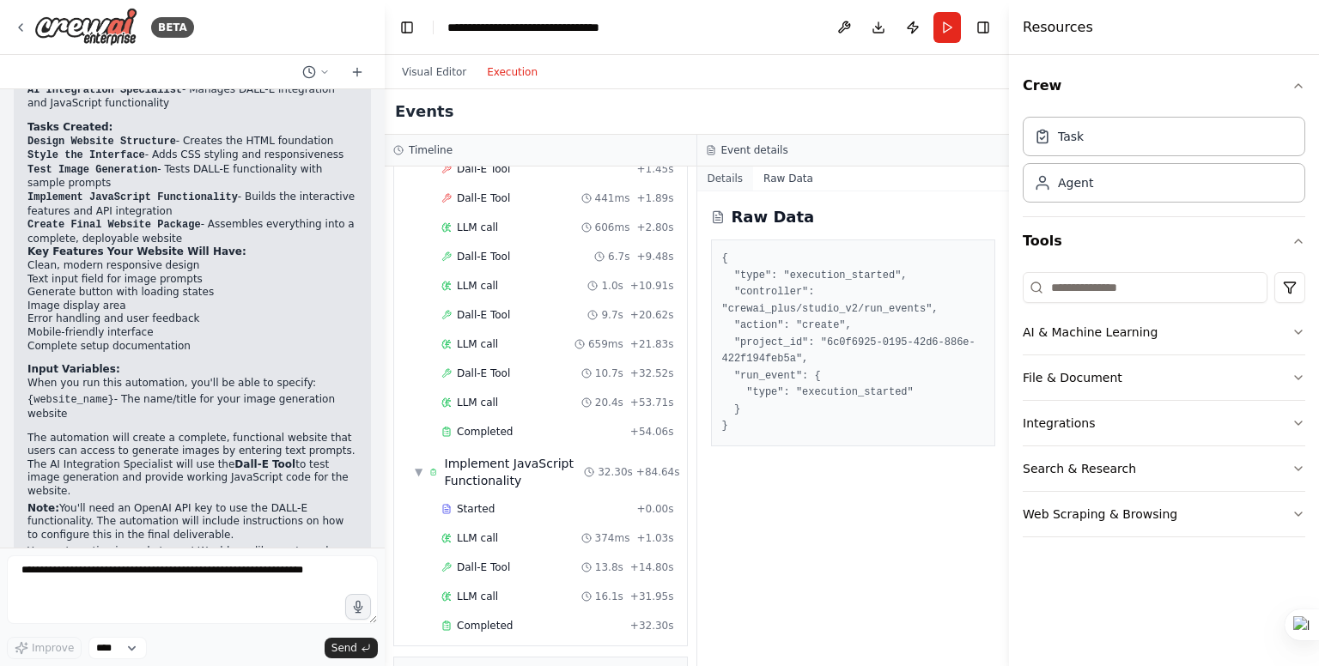
click at [724, 178] on button "Details" at bounding box center [725, 179] width 57 height 24
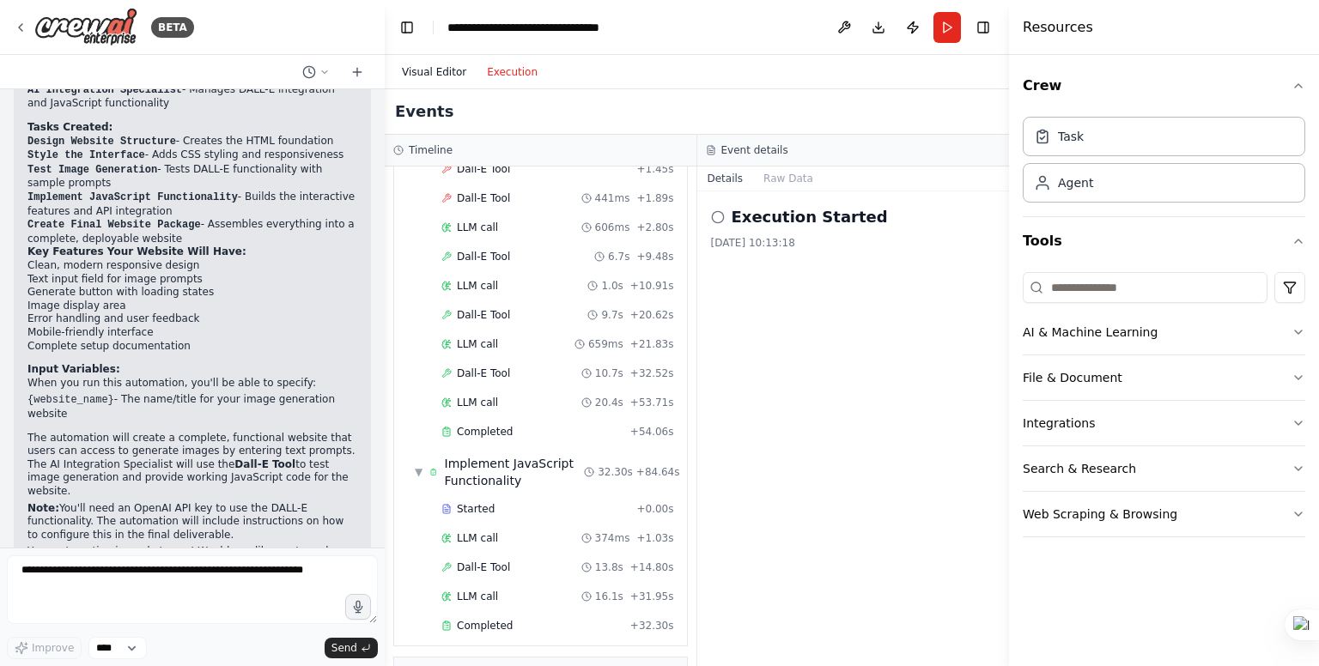
click at [430, 65] on button "Visual Editor" at bounding box center [434, 72] width 85 height 21
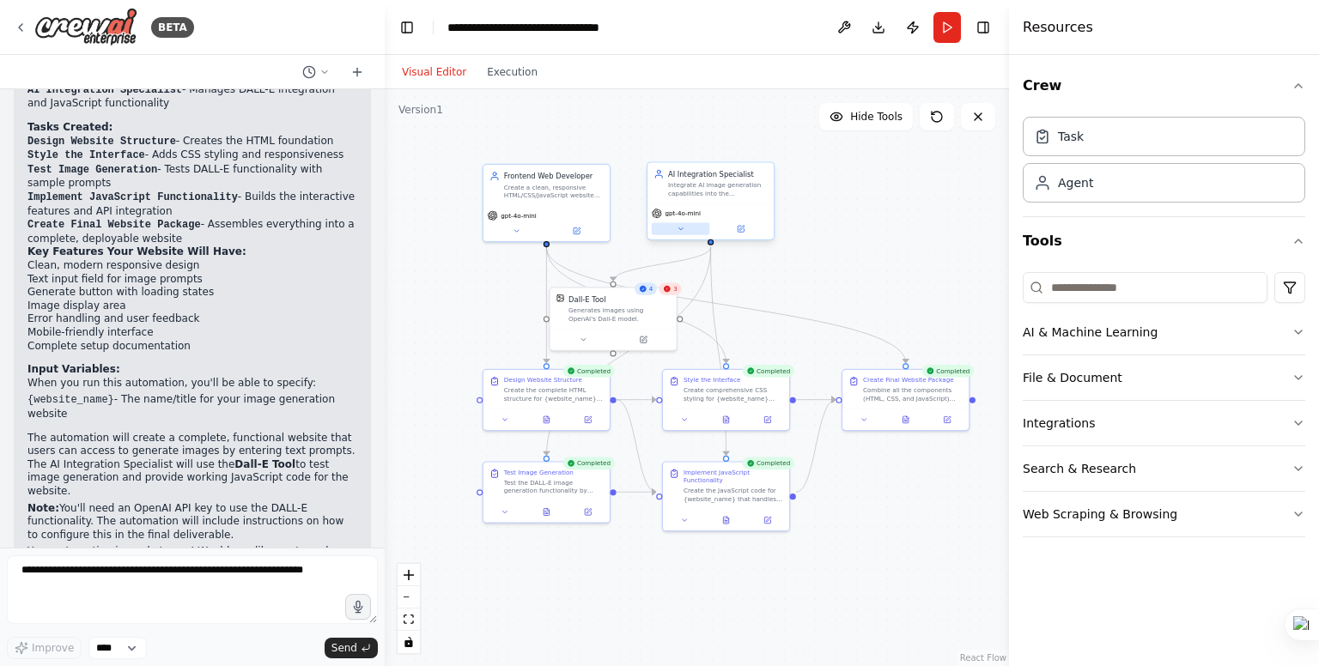
click at [684, 231] on icon at bounding box center [681, 229] width 9 height 9
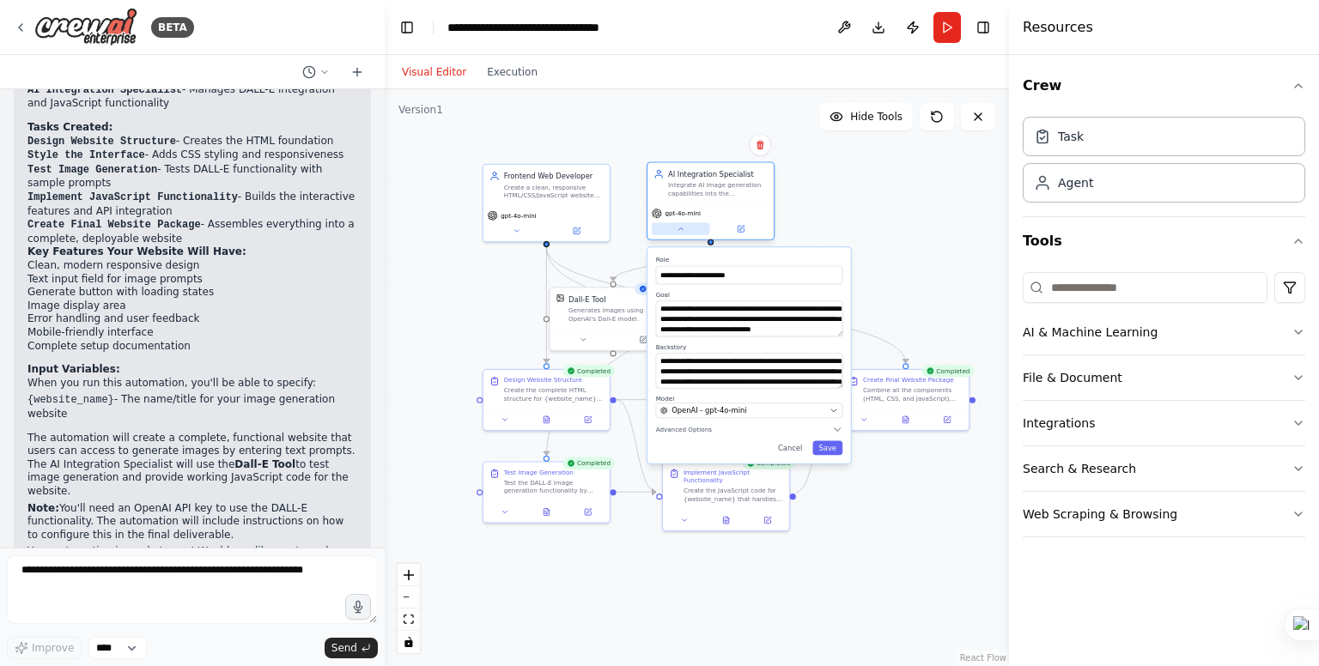
click at [684, 231] on icon at bounding box center [681, 229] width 9 height 9
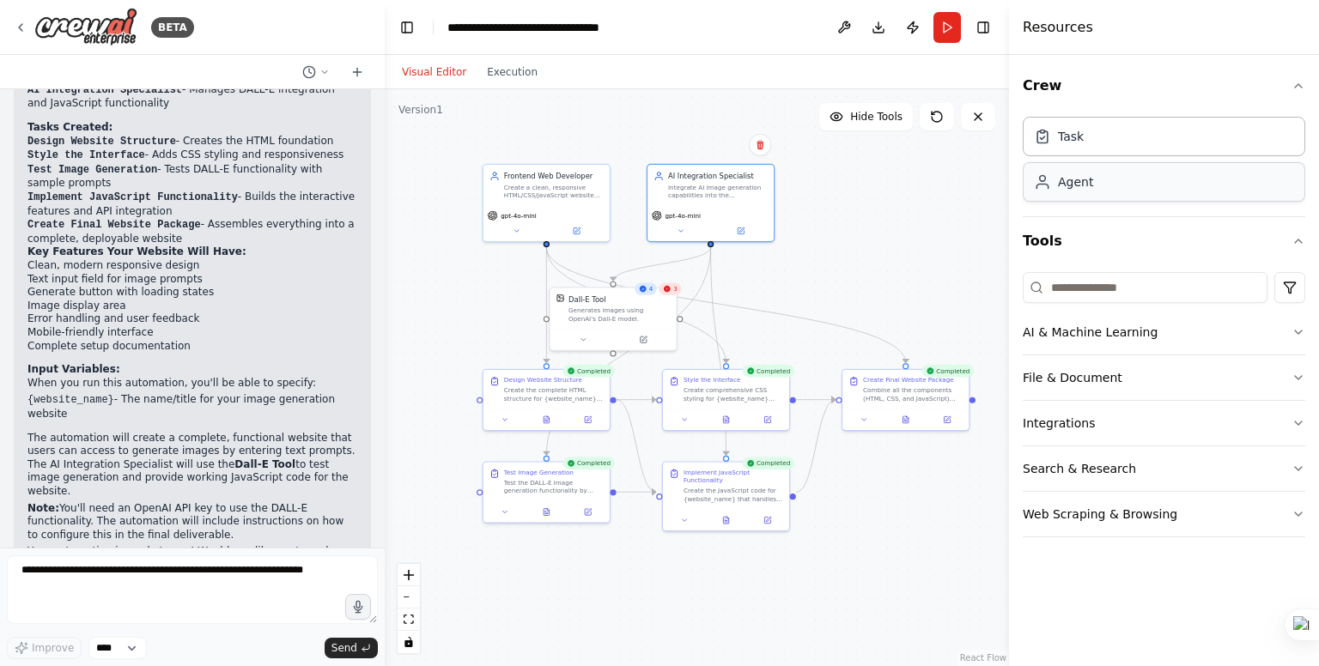
click at [1080, 185] on div "Agent" at bounding box center [1075, 181] width 35 height 17
click at [949, 248] on div "Role of the agent" at bounding box center [934, 245] width 100 height 10
click at [976, 215] on icon at bounding box center [975, 216] width 7 height 9
click at [924, 217] on button "Confirm" at bounding box center [927, 216] width 61 height 21
click at [1072, 135] on div "Task" at bounding box center [1071, 135] width 26 height 17
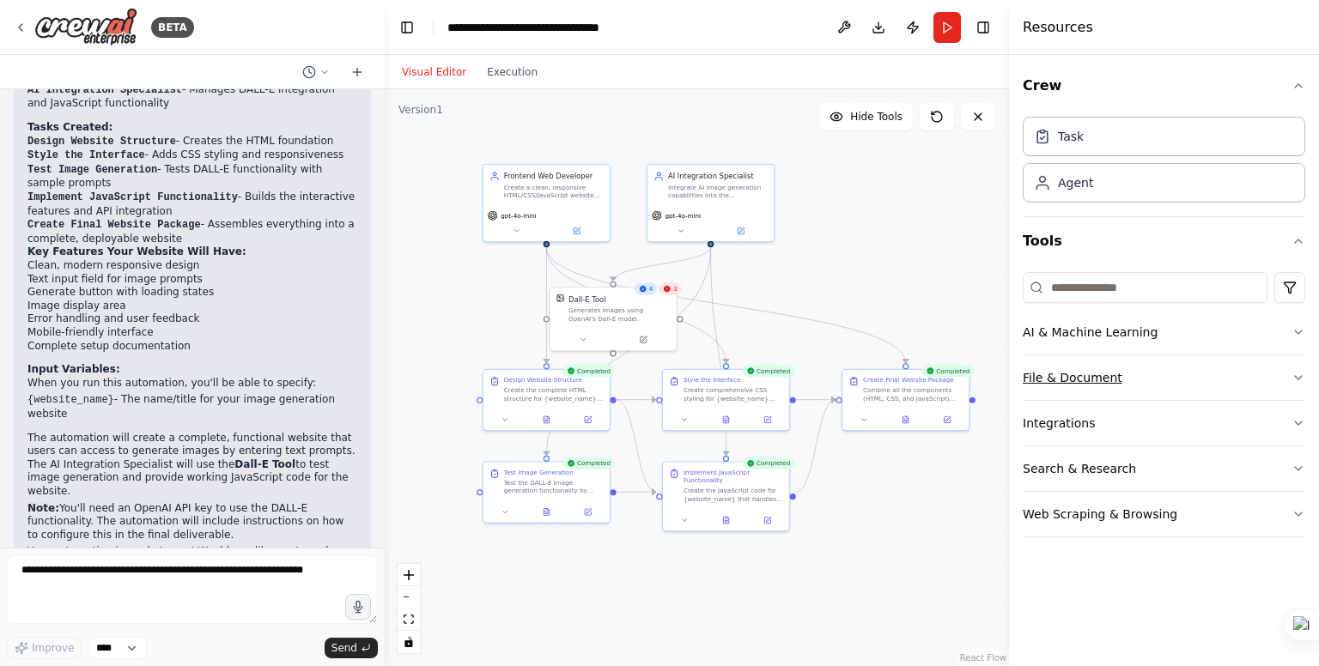
click at [1293, 371] on icon "button" at bounding box center [1299, 378] width 14 height 14
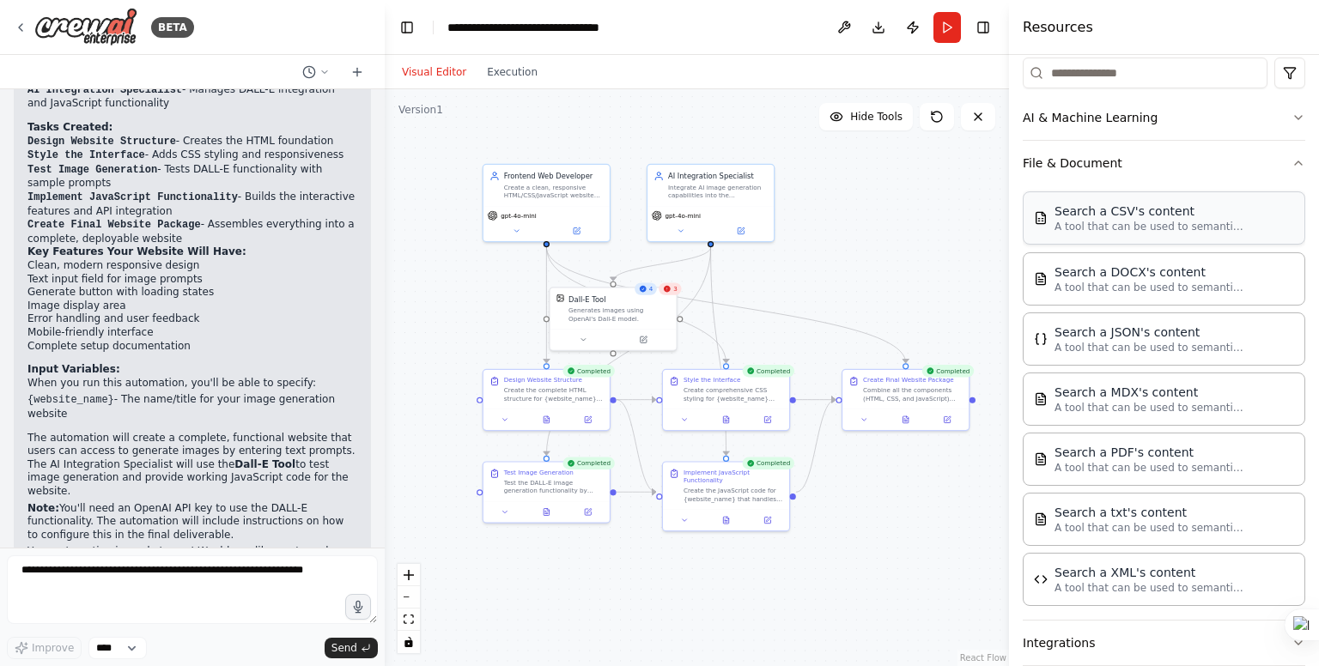
scroll to position [213, 0]
click at [1292, 164] on icon "button" at bounding box center [1299, 165] width 14 height 14
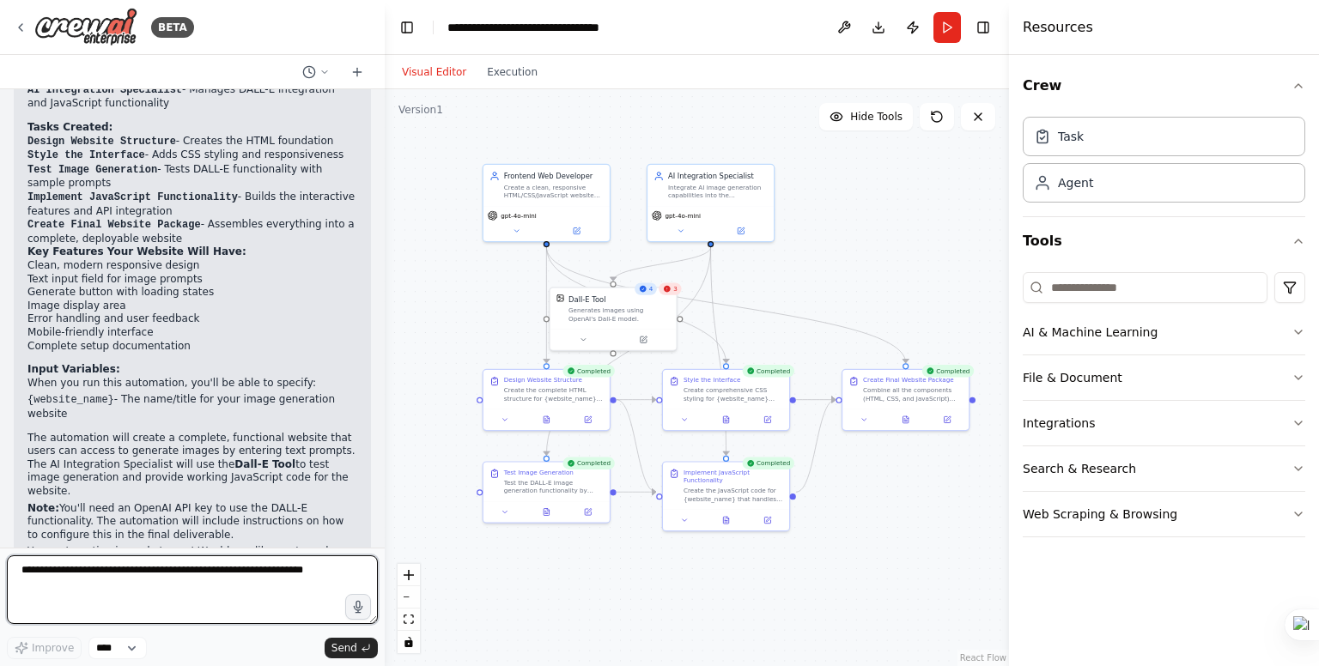
drag, startPoint x: 303, startPoint y: 576, endPoint x: 328, endPoint y: 587, distance: 27.0
click at [304, 576] on textarea at bounding box center [192, 590] width 371 height 69
type textarea "**********"
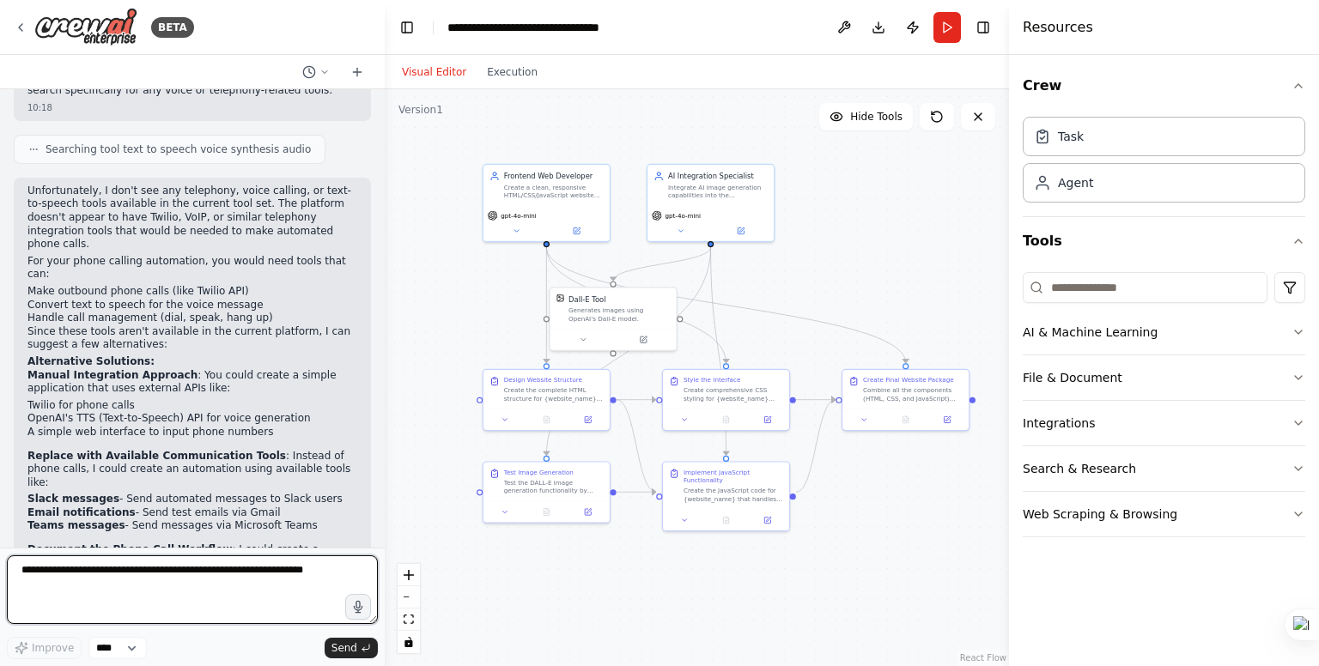
scroll to position [2092, 0]
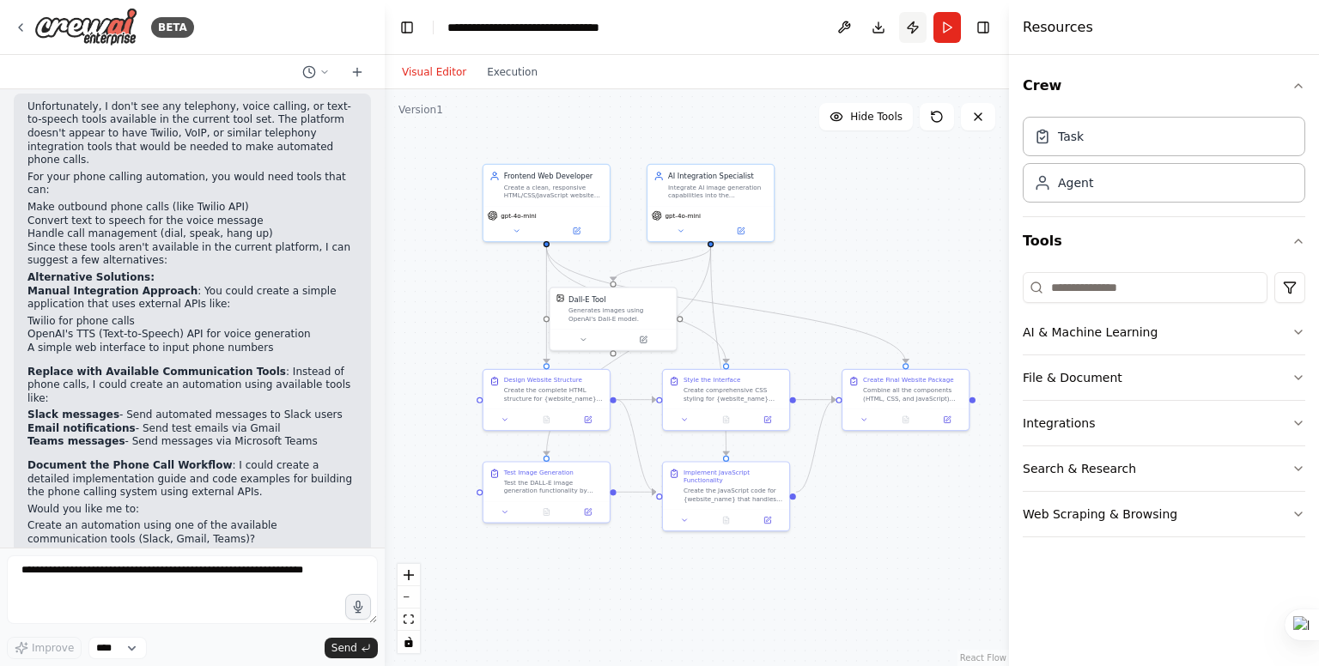
click at [910, 26] on button "Publish" at bounding box center [912, 27] width 27 height 31
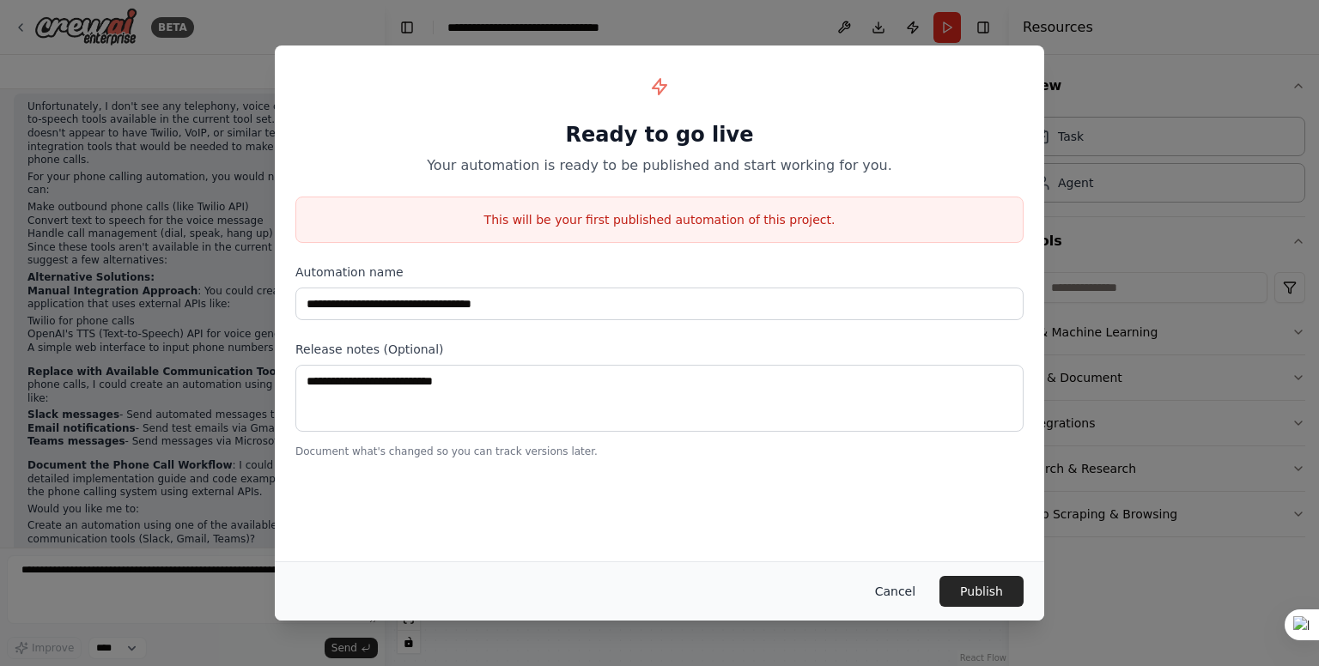
click at [908, 591] on button "Cancel" at bounding box center [895, 591] width 68 height 31
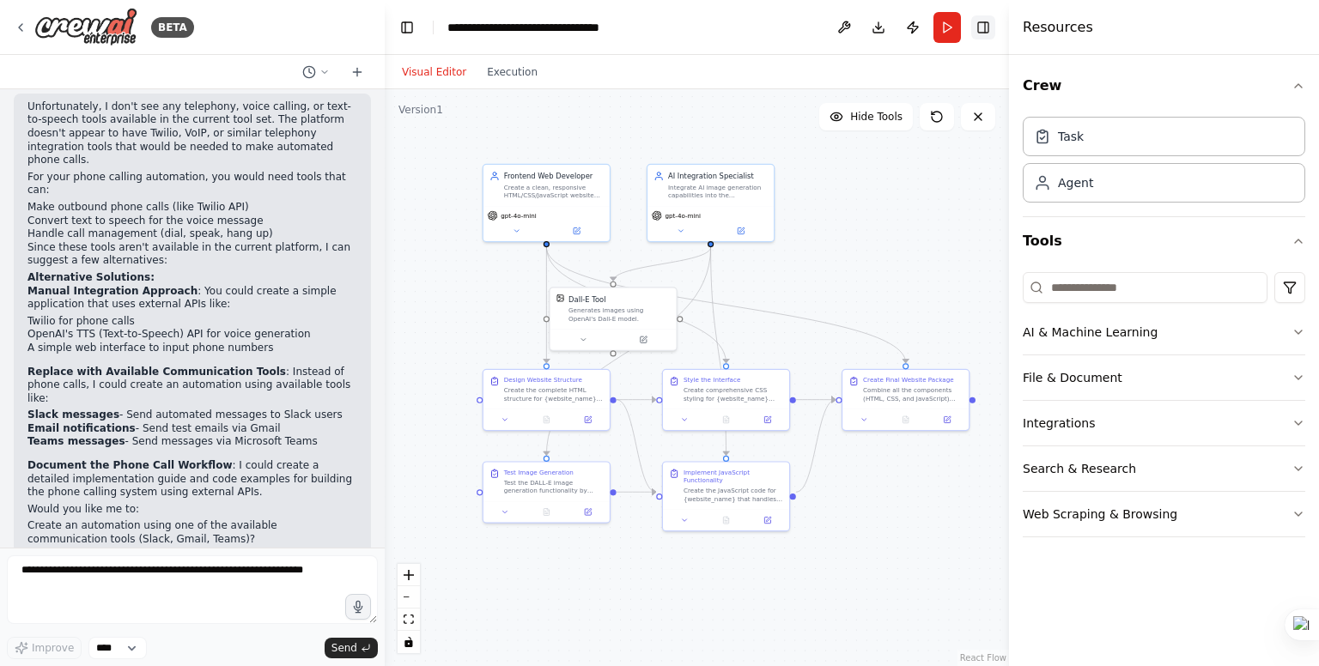
click at [989, 25] on button "Toggle Right Sidebar" at bounding box center [983, 27] width 24 height 24
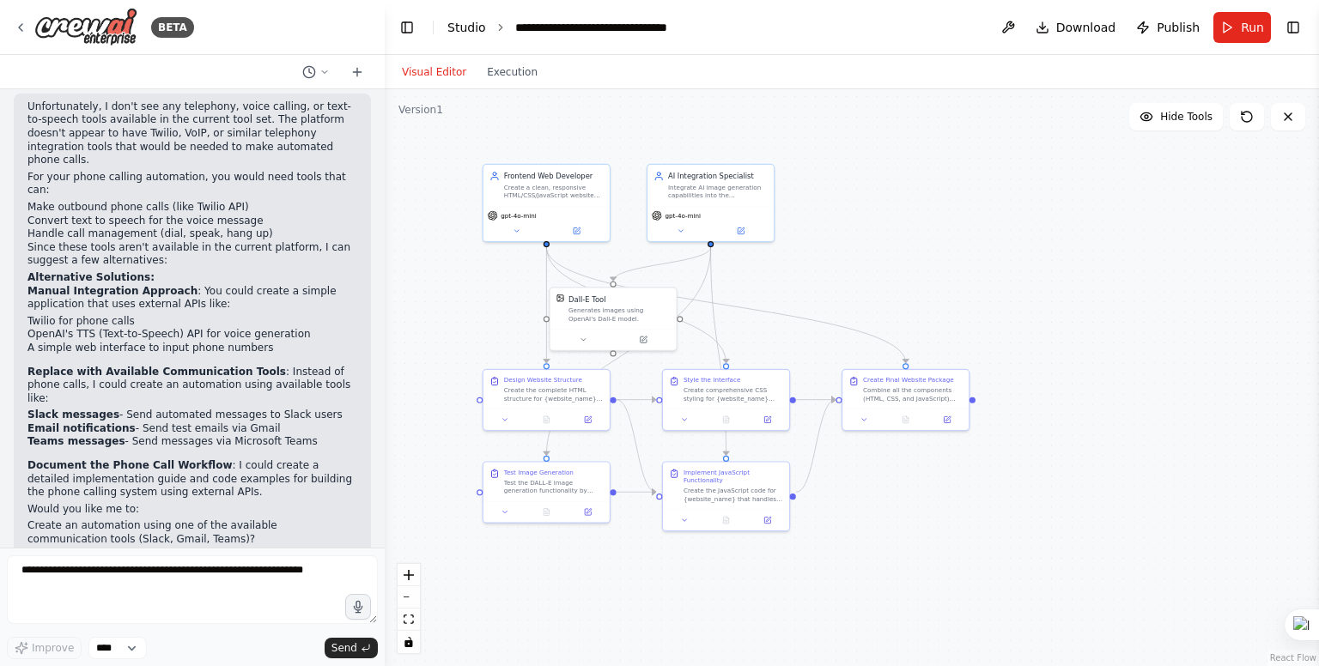
click at [466, 24] on link "Studio" at bounding box center [466, 28] width 39 height 14
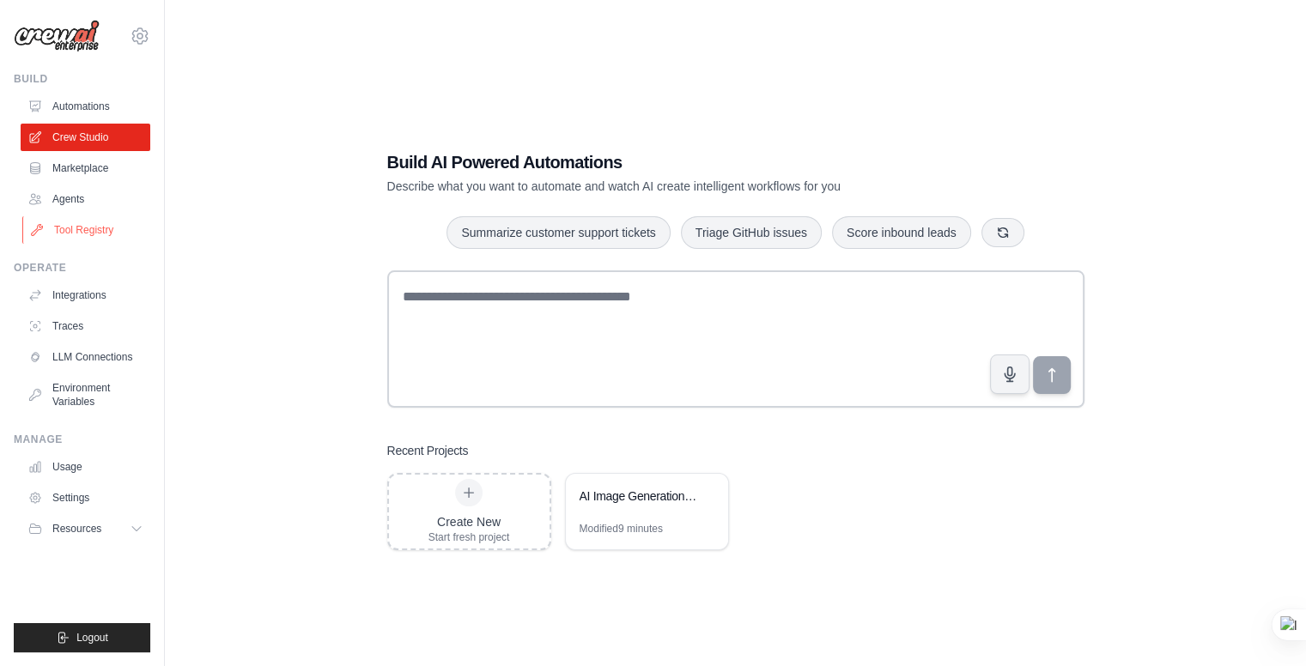
click at [82, 224] on link "Tool Registry" at bounding box center [87, 229] width 130 height 27
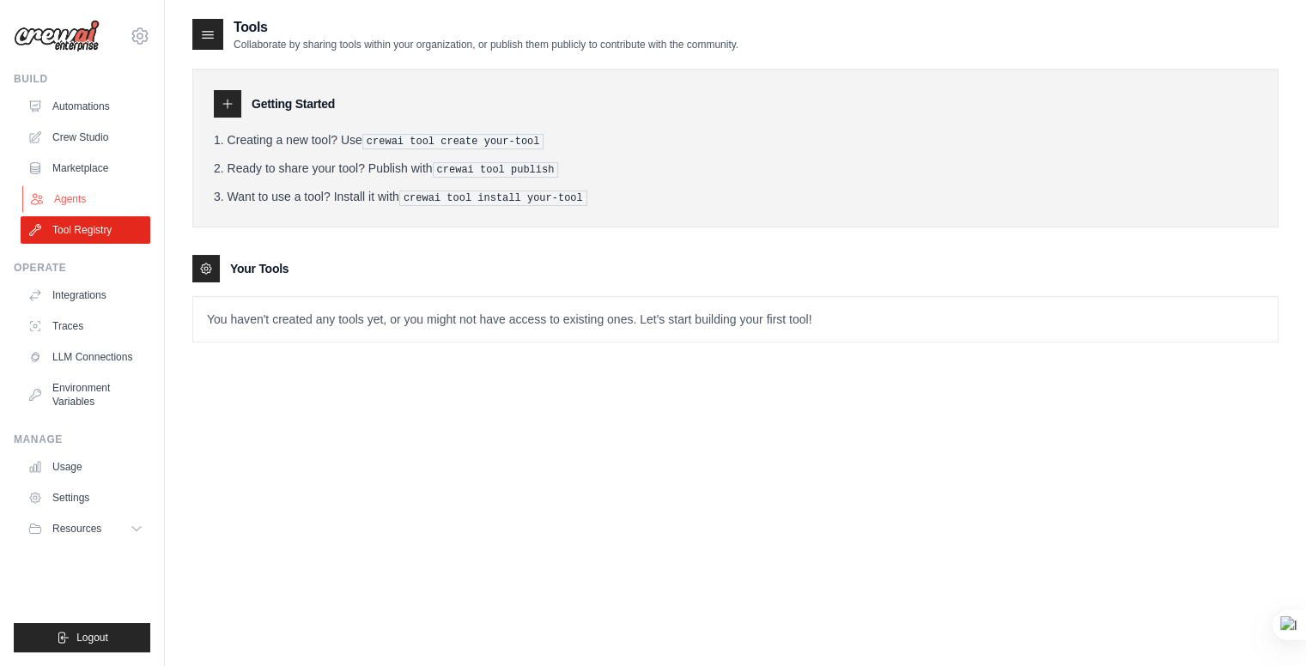
click at [51, 191] on link "Agents" at bounding box center [87, 199] width 130 height 27
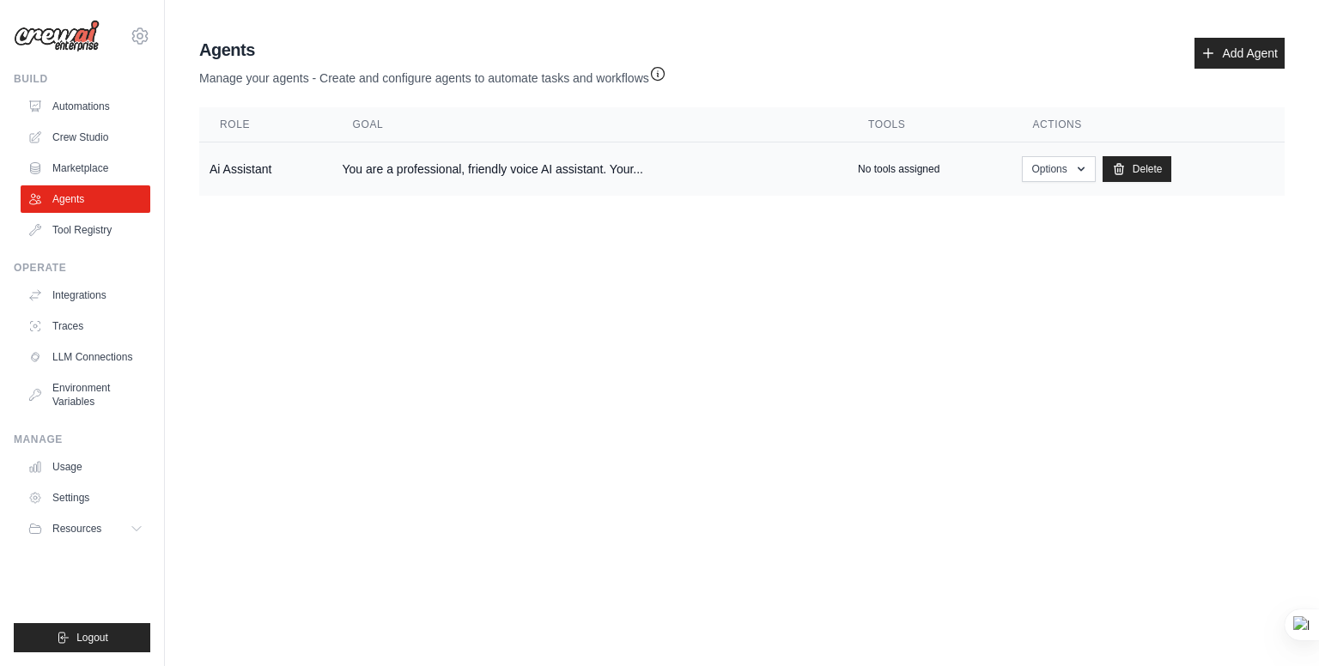
click at [227, 173] on td "Ai Assistant" at bounding box center [265, 170] width 133 height 54
click at [1141, 173] on link "Delete" at bounding box center [1138, 169] width 70 height 26
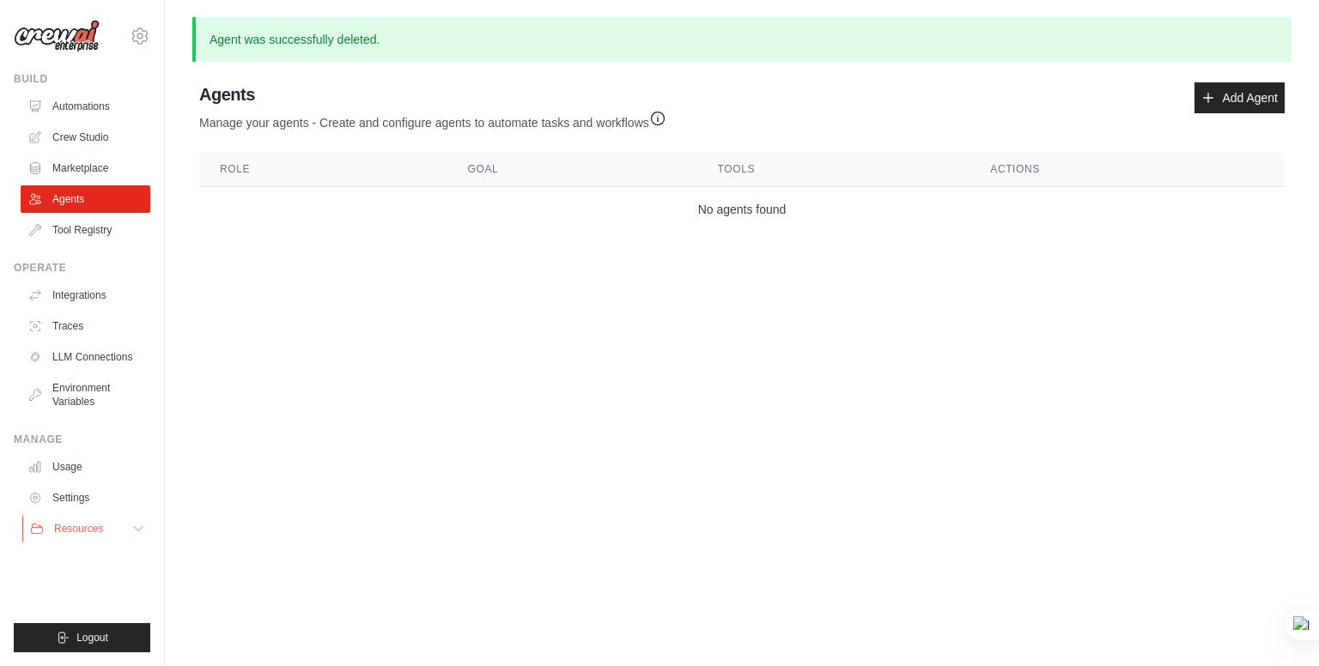
click at [138, 529] on icon at bounding box center [138, 529] width 14 height 14
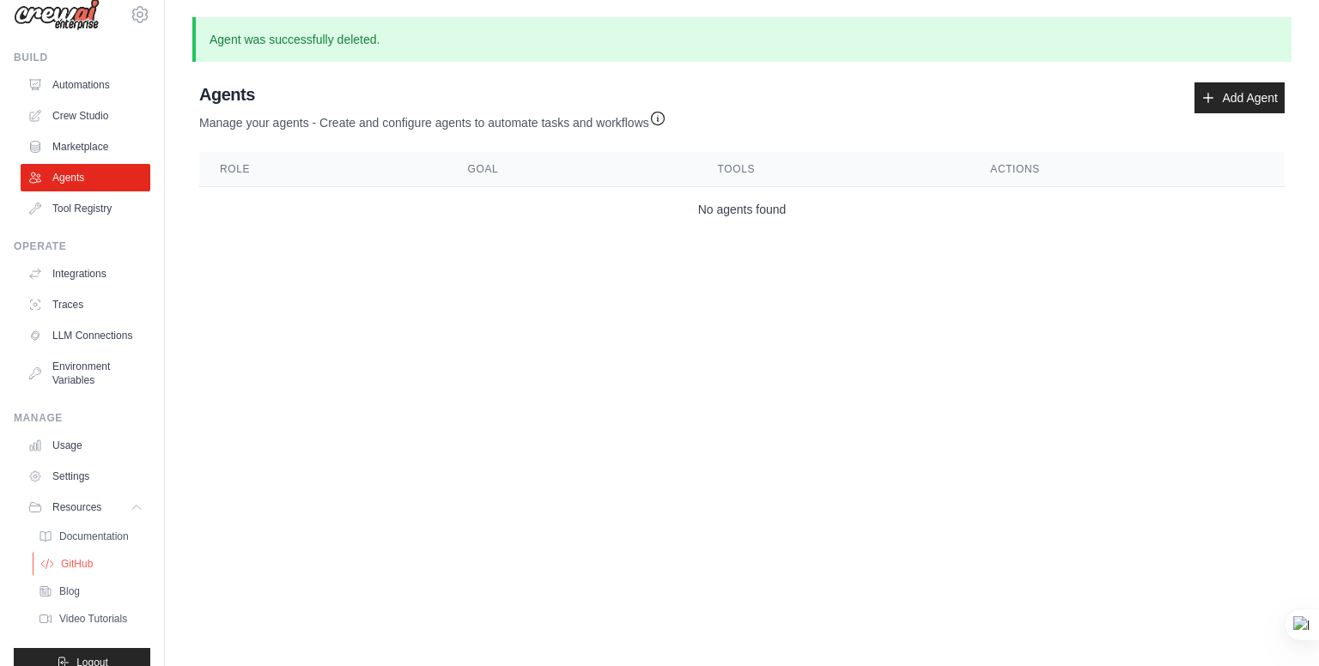
scroll to position [59, 0]
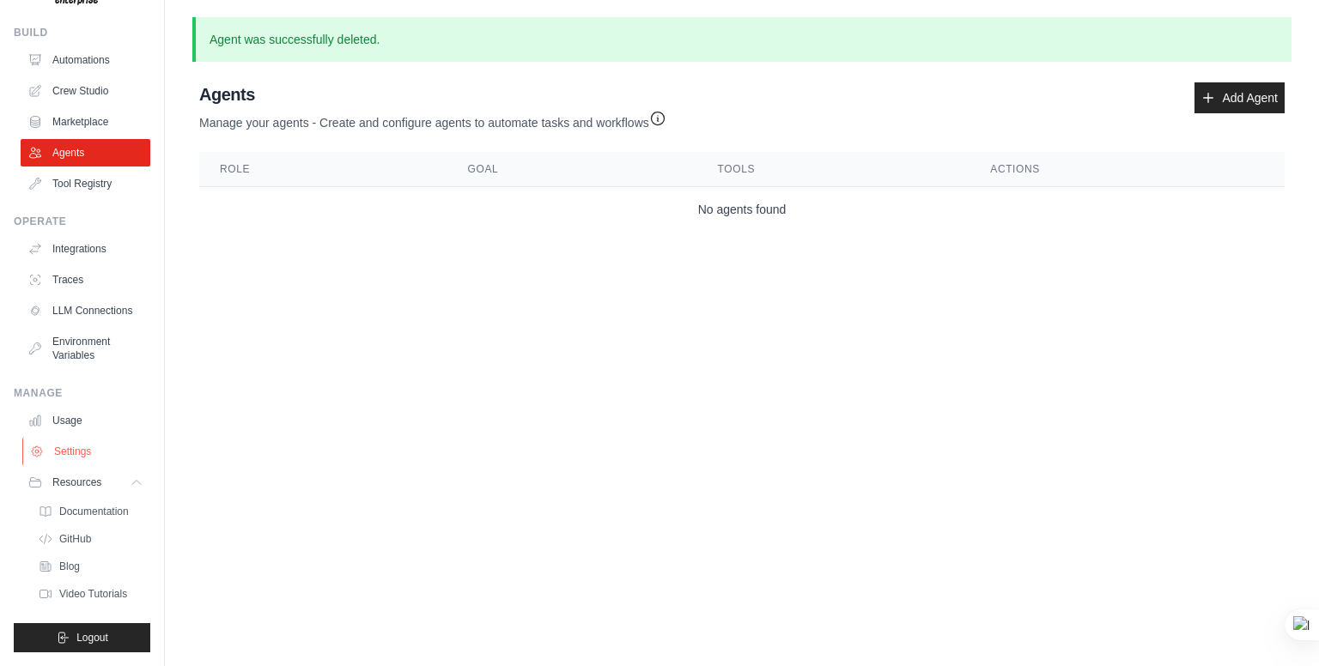
click at [81, 437] on ul "Usage Settings Resources Documentation Blog" at bounding box center [86, 506] width 130 height 199
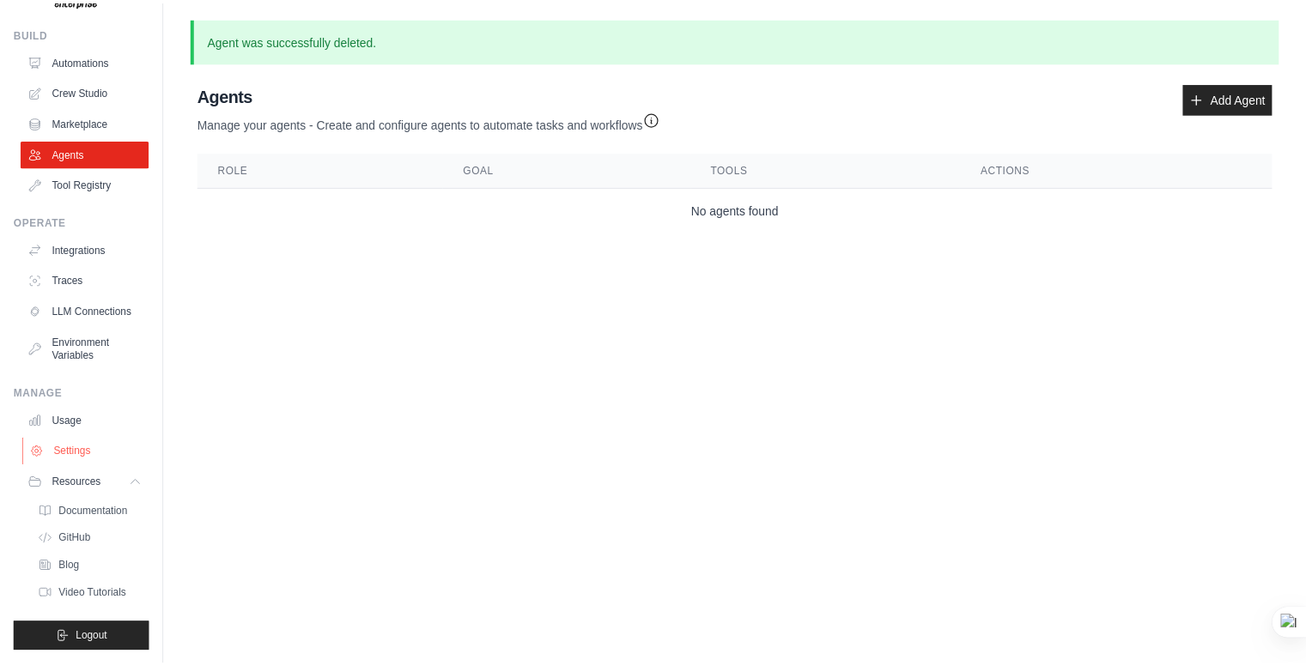
scroll to position [0, 0]
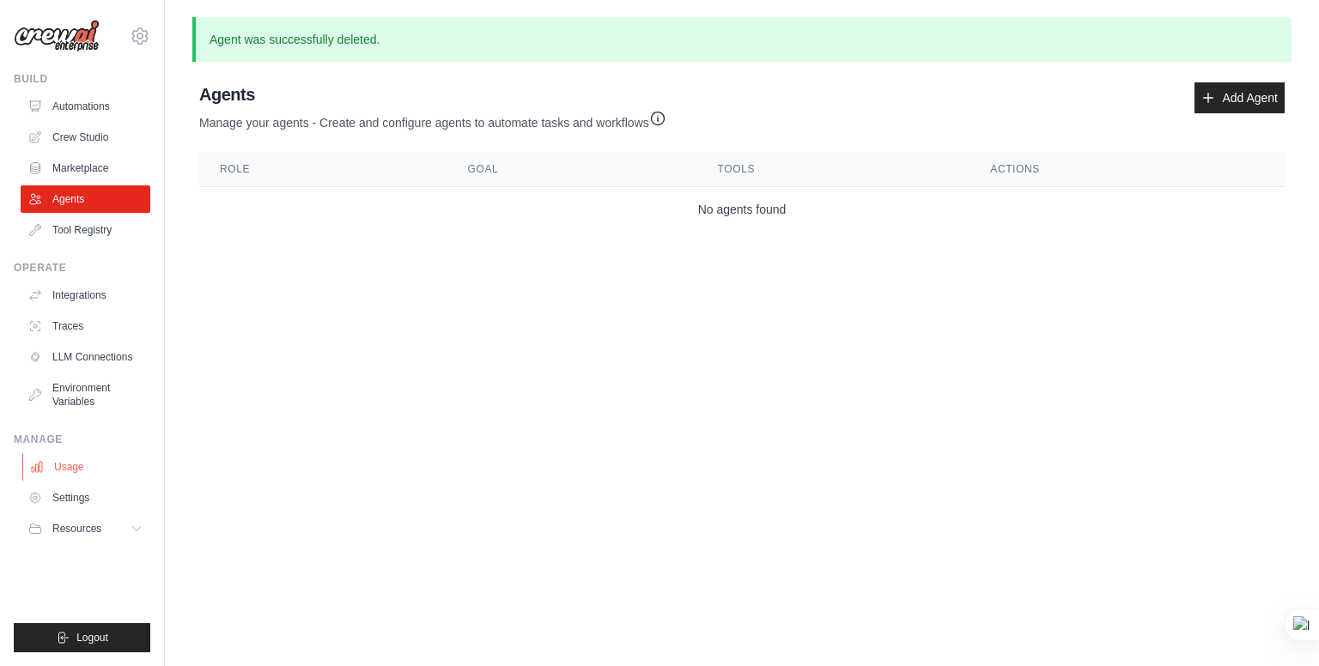
click at [74, 471] on link "Usage" at bounding box center [87, 466] width 130 height 27
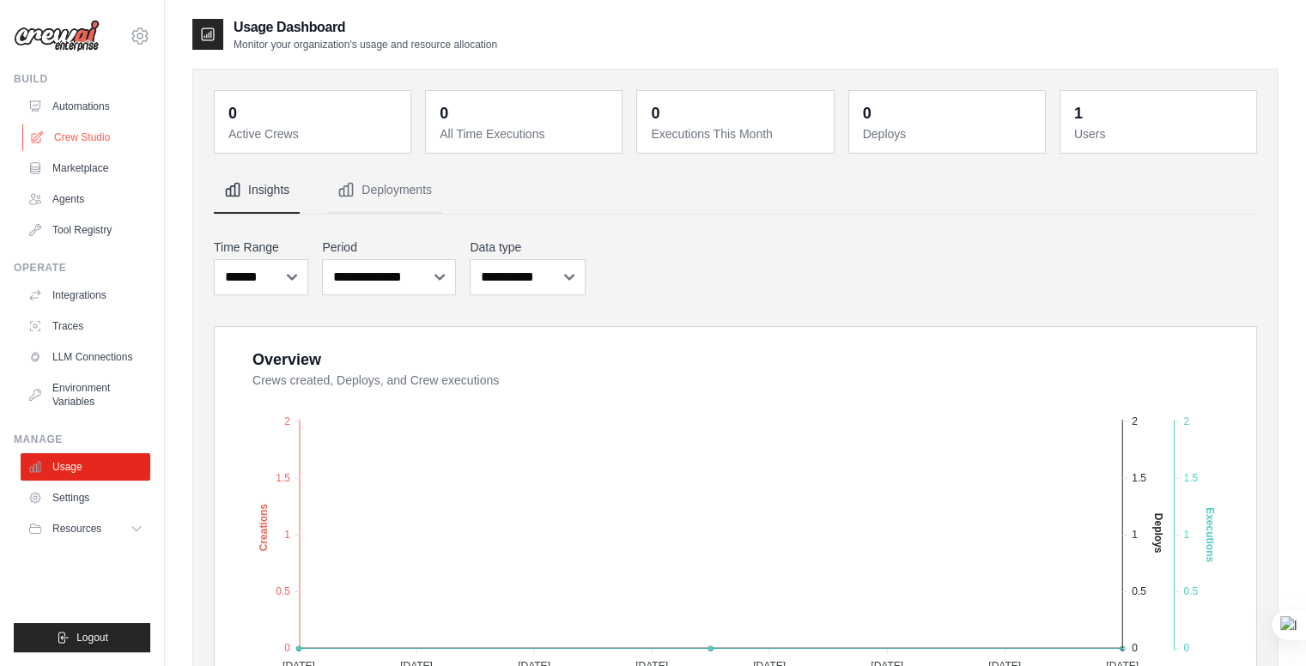
click at [84, 133] on link "Crew Studio" at bounding box center [87, 137] width 130 height 27
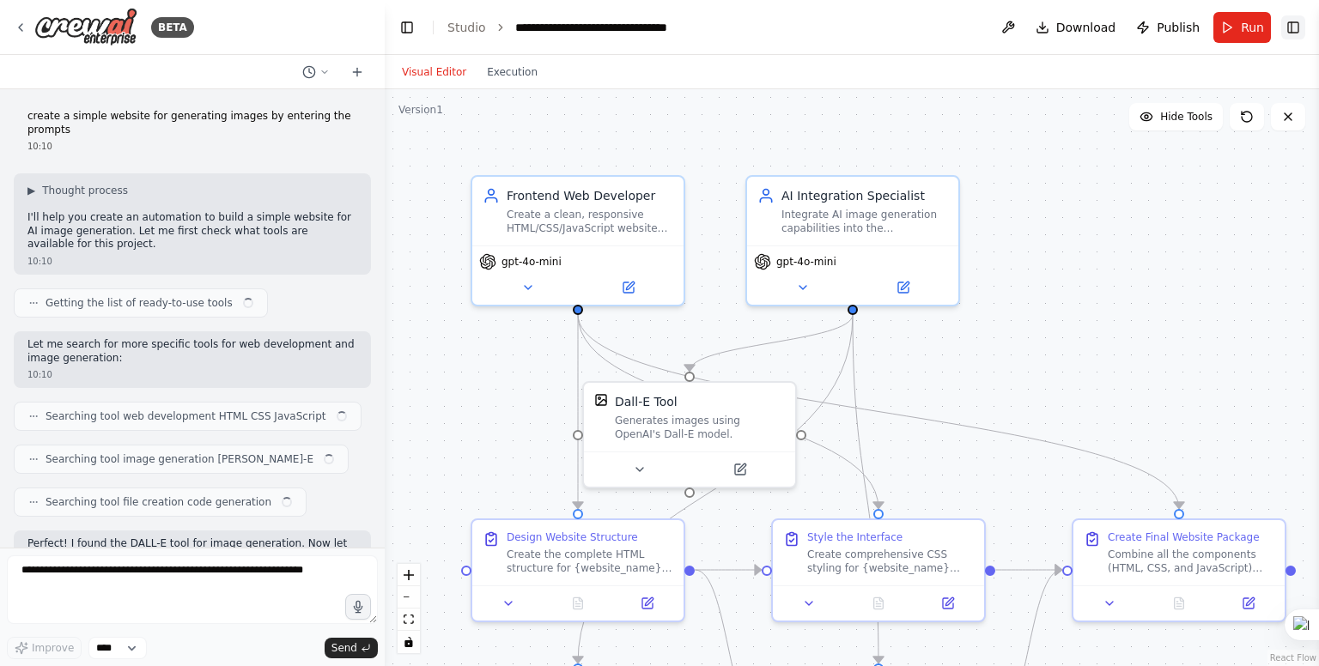
scroll to position [2092, 0]
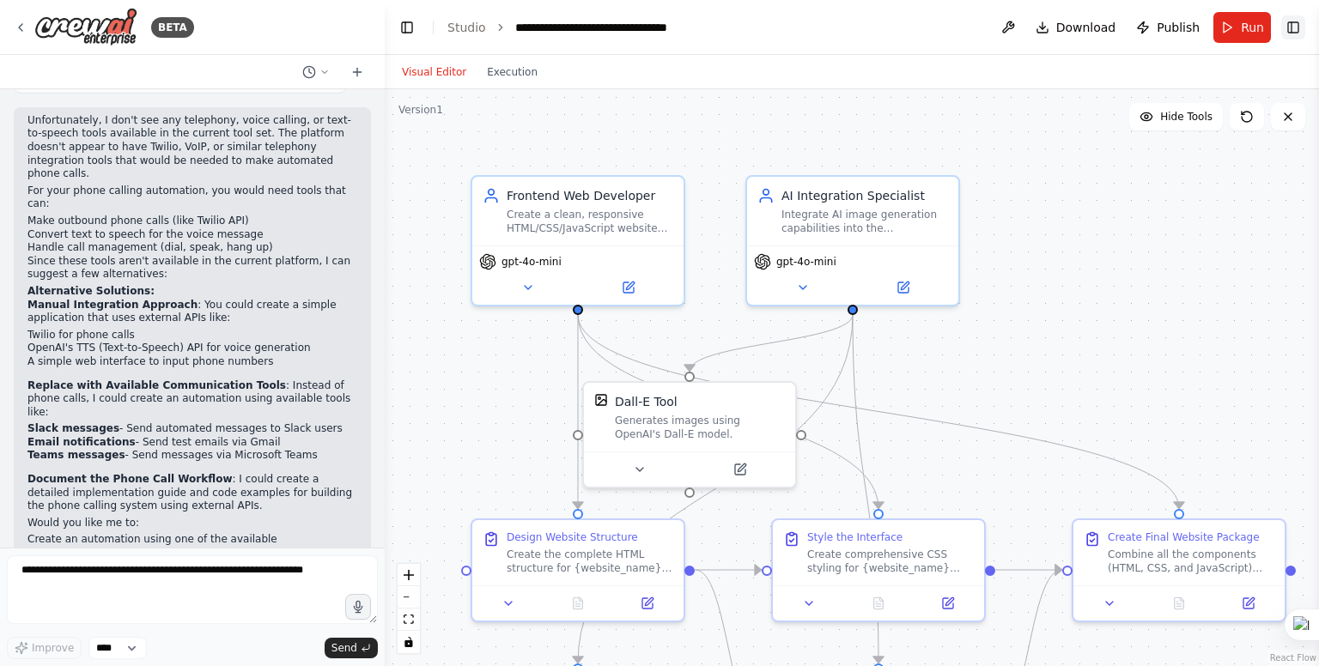
click at [1296, 24] on button "Toggle Right Sidebar" at bounding box center [1293, 27] width 24 height 24
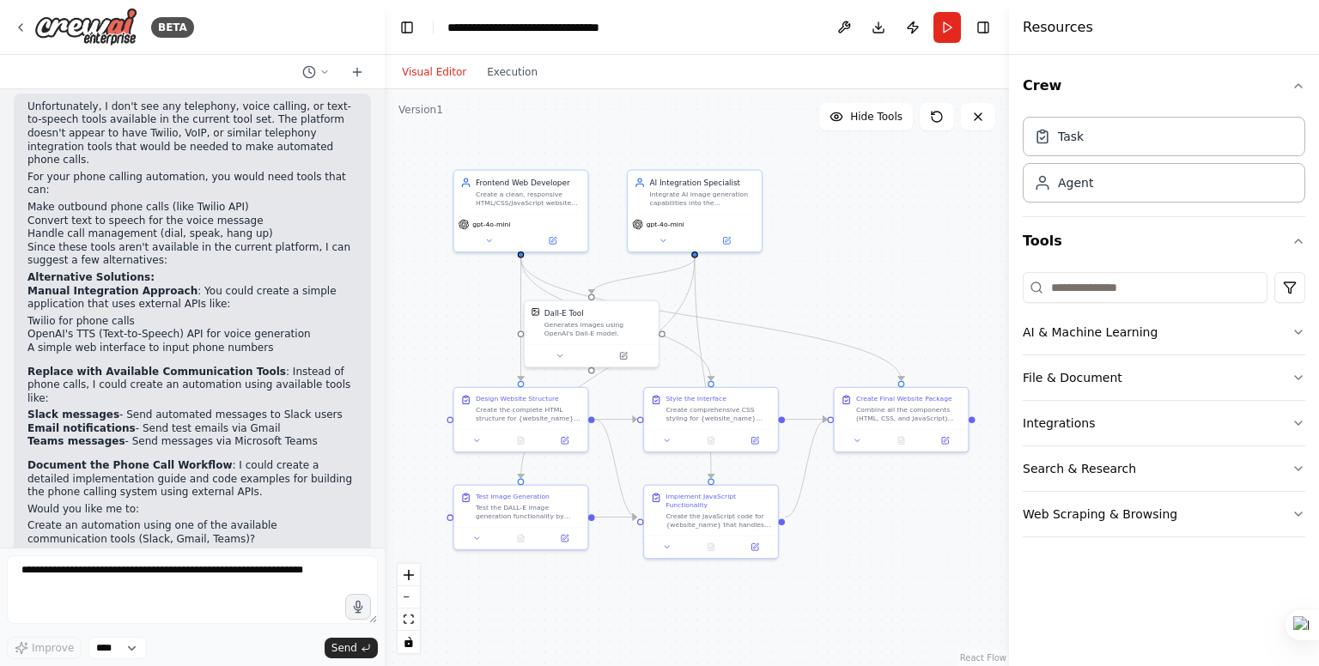
drag, startPoint x: 608, startPoint y: 411, endPoint x: 469, endPoint y: 313, distance: 169.6
click at [469, 313] on div ".deletable-edge-delete-btn { width: 20px; height: 20px; border: 0px solid #ffff…" at bounding box center [697, 377] width 624 height 577
click at [881, 25] on button "Download" at bounding box center [878, 27] width 27 height 31
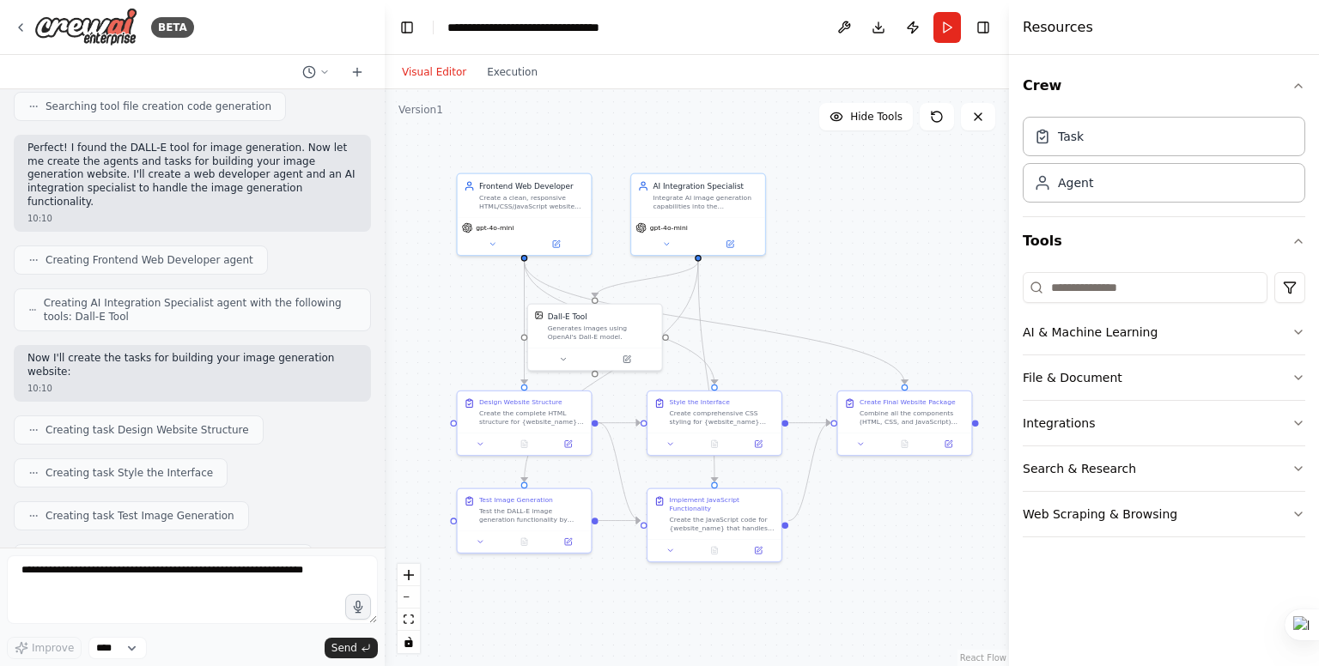
scroll to position [0, 0]
